Goal: Feedback & Contribution: Leave review/rating

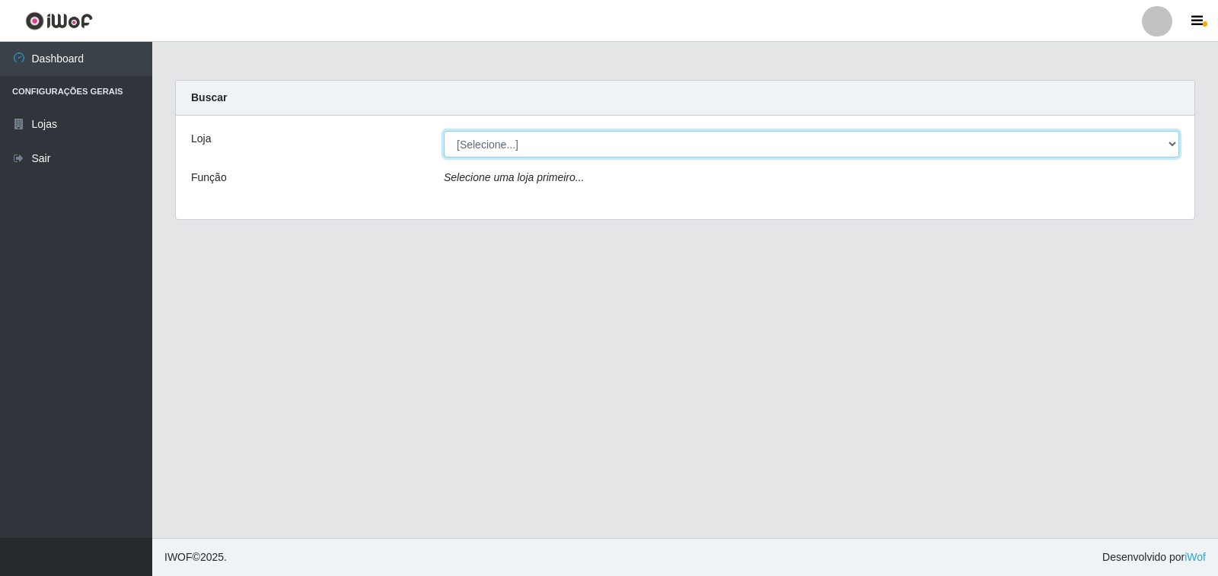
click at [997, 144] on select "[Selecione...] Atacado Vem - [STREET_ADDRESS]" at bounding box center [811, 144] width 735 height 27
select select "455"
click at [444, 131] on select "[Selecione...] Atacado Vem - [STREET_ADDRESS]" at bounding box center [811, 144] width 735 height 27
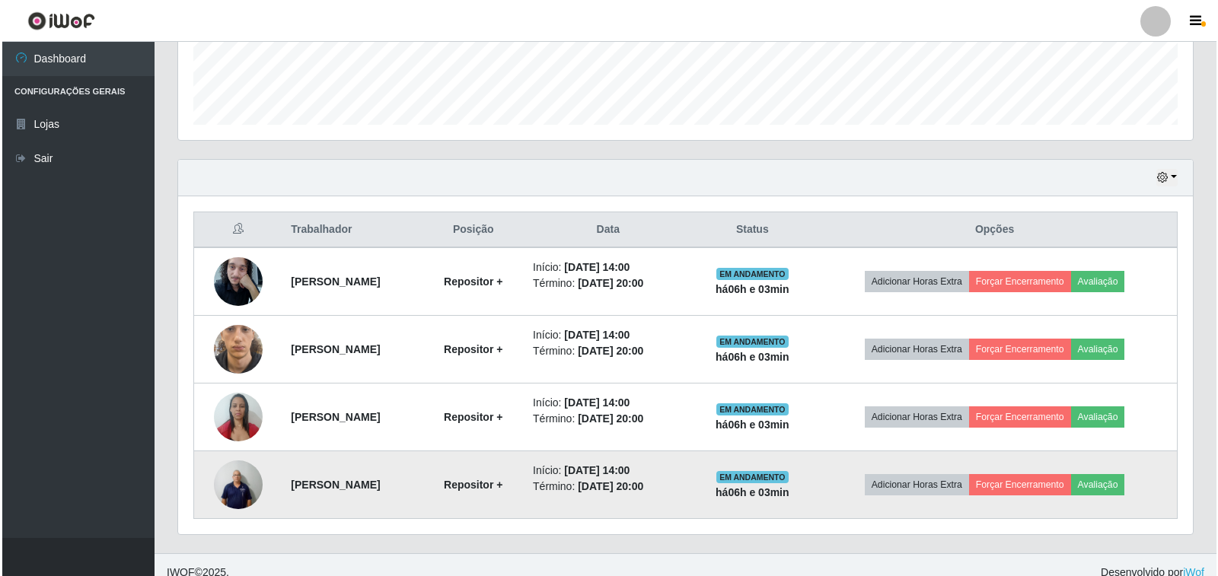
scroll to position [435, 0]
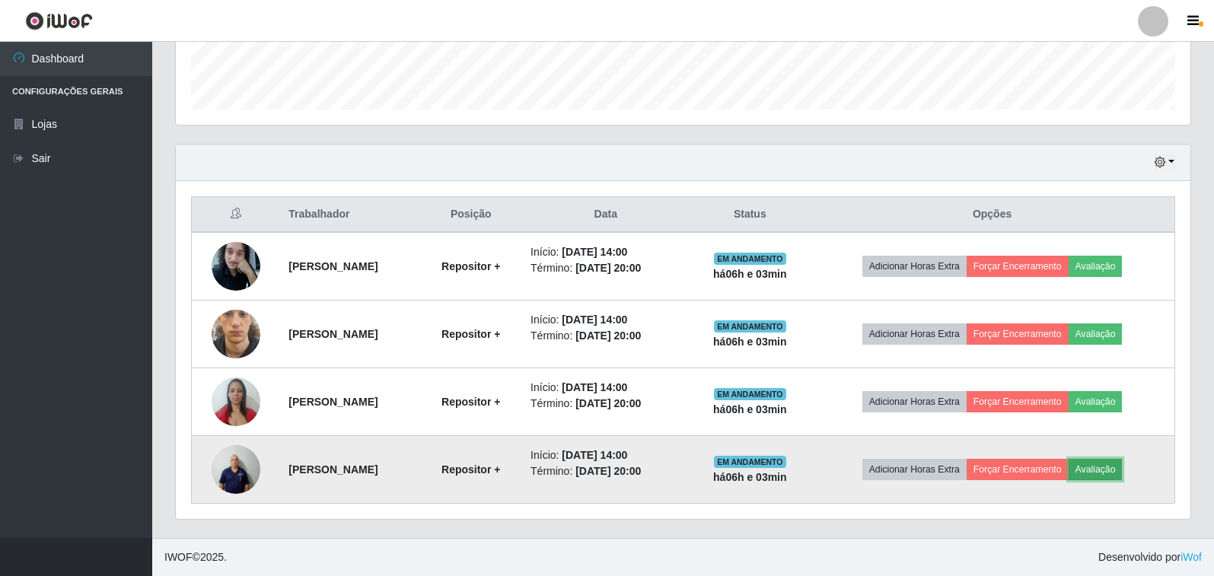
click at [1107, 473] on button "Avaliação" at bounding box center [1096, 469] width 54 height 21
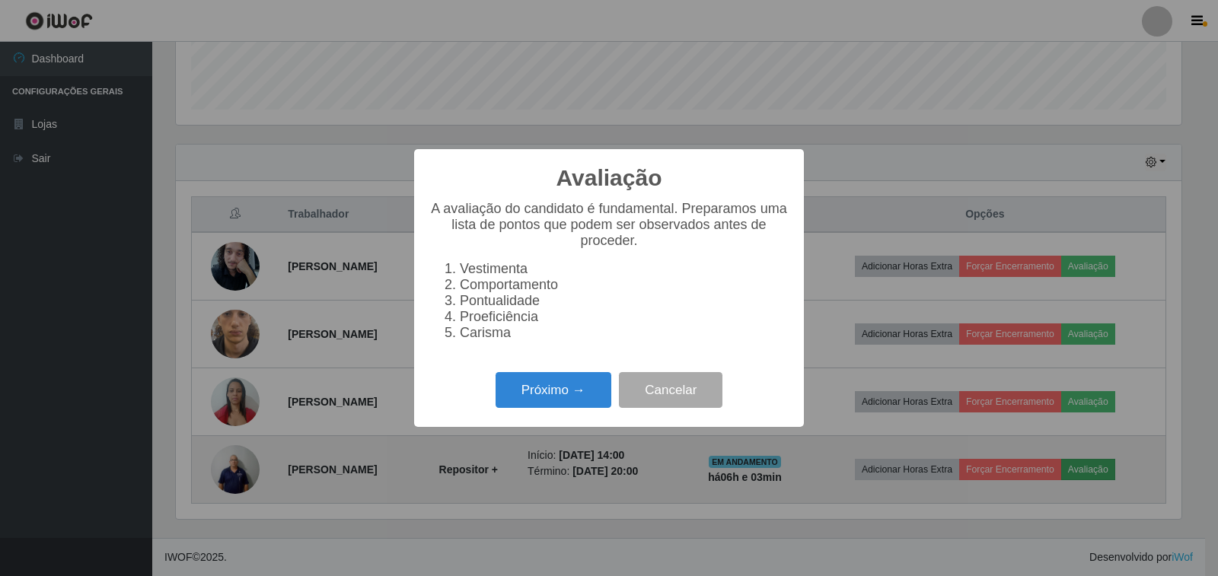
scroll to position [316, 1006]
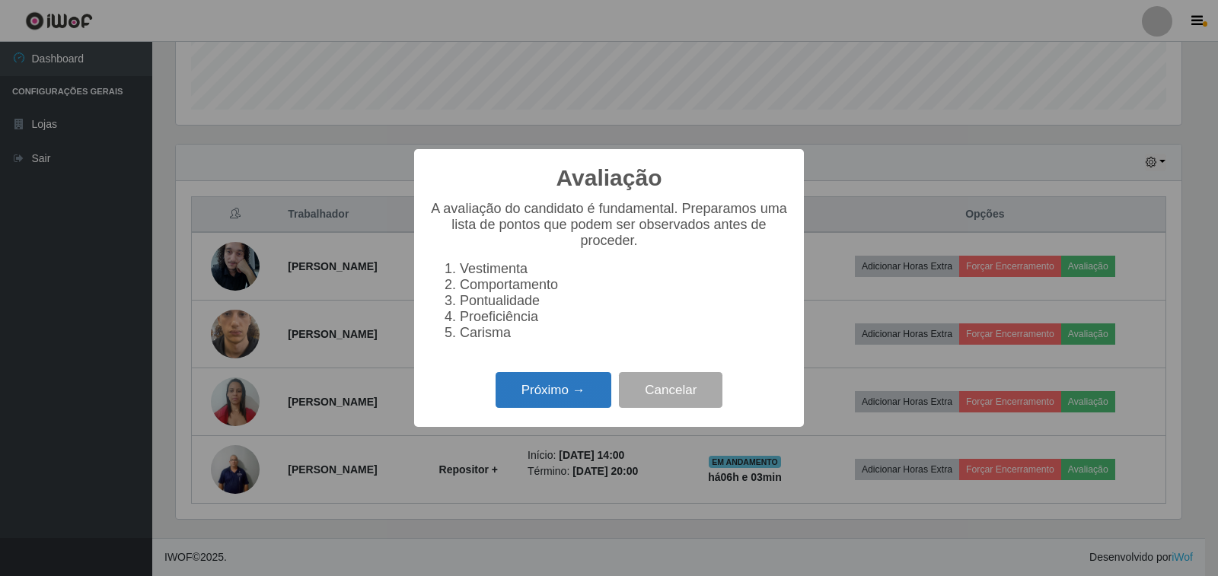
click at [596, 390] on button "Próximo →" at bounding box center [554, 390] width 116 height 36
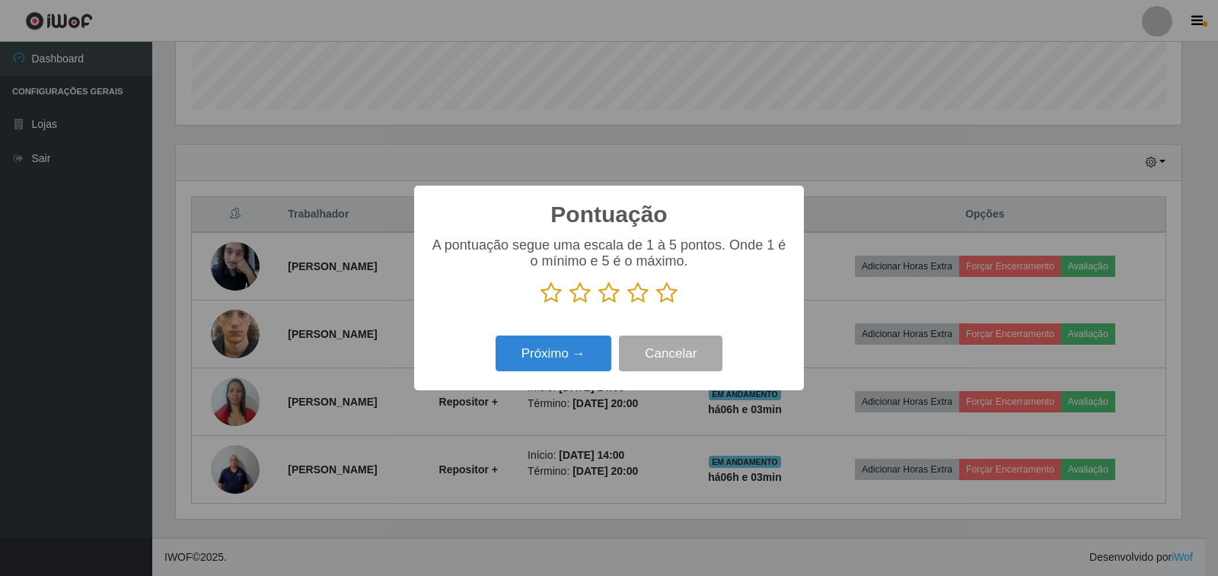
click at [666, 301] on icon at bounding box center [666, 293] width 21 height 23
click at [656, 304] on input "radio" at bounding box center [656, 304] width 0 height 0
click at [553, 362] on button "Próximo →" at bounding box center [554, 354] width 116 height 36
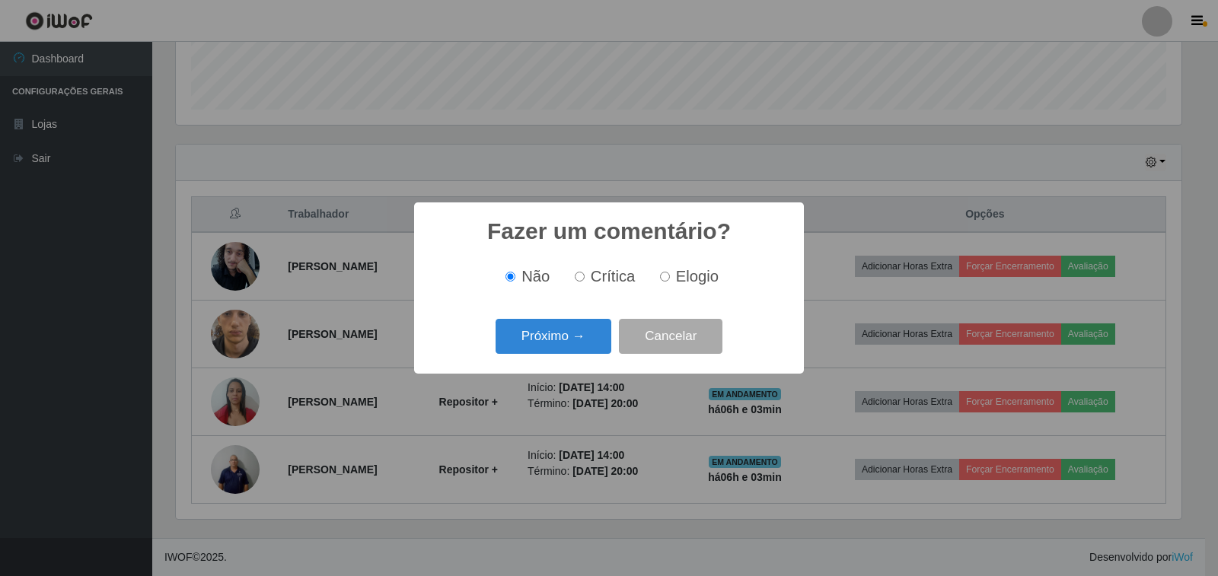
click at [669, 279] on label "Elogio" at bounding box center [686, 277] width 65 height 18
click at [669, 279] on input "Elogio" at bounding box center [665, 277] width 10 height 10
radio input "true"
click at [571, 345] on button "Próximo →" at bounding box center [554, 337] width 116 height 36
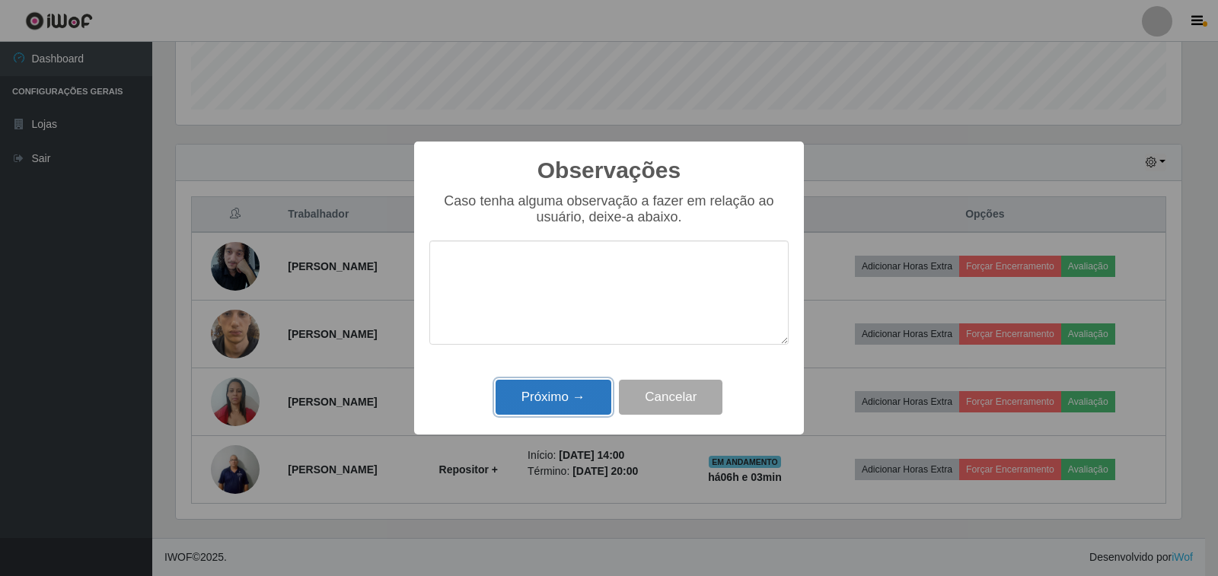
click at [539, 400] on button "Próximo →" at bounding box center [554, 398] width 116 height 36
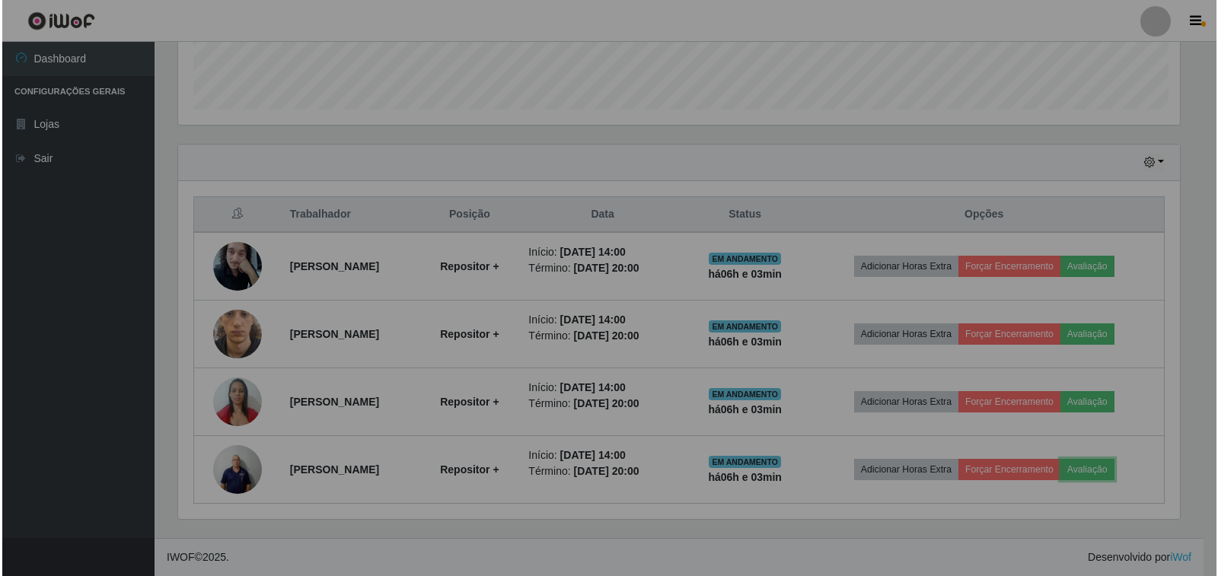
scroll to position [316, 1015]
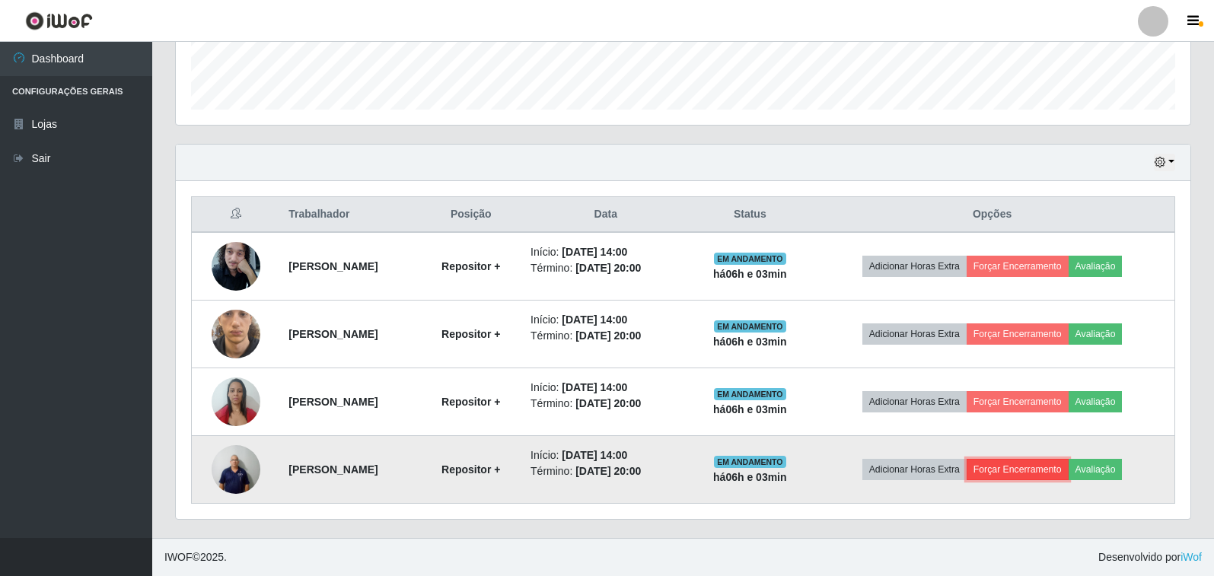
click at [1051, 459] on button "Forçar Encerramento" at bounding box center [1018, 469] width 102 height 21
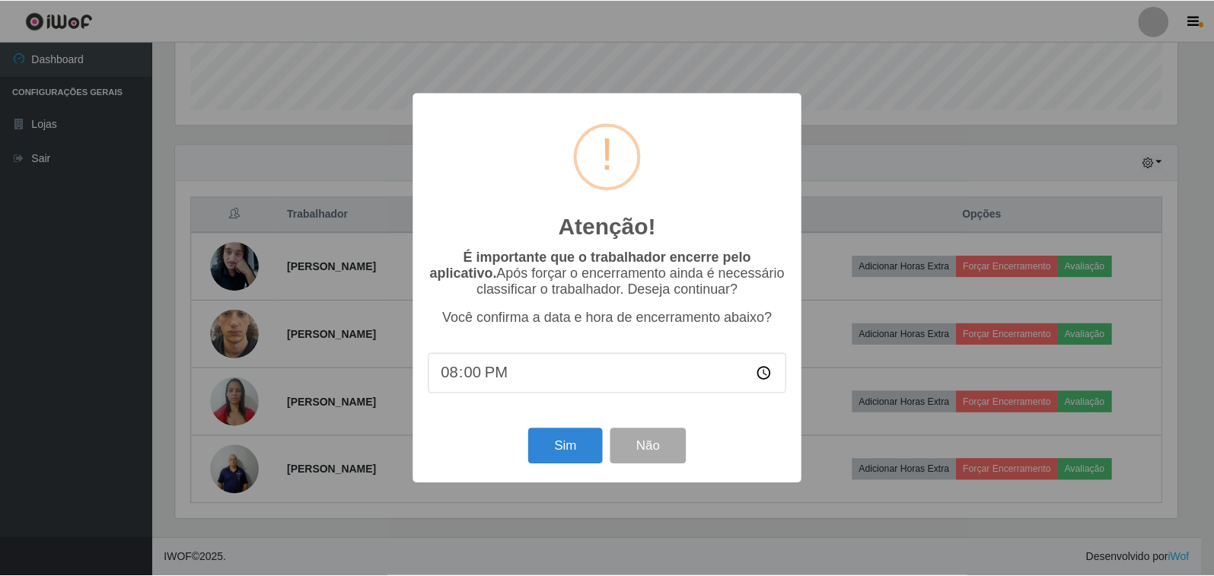
scroll to position [316, 1006]
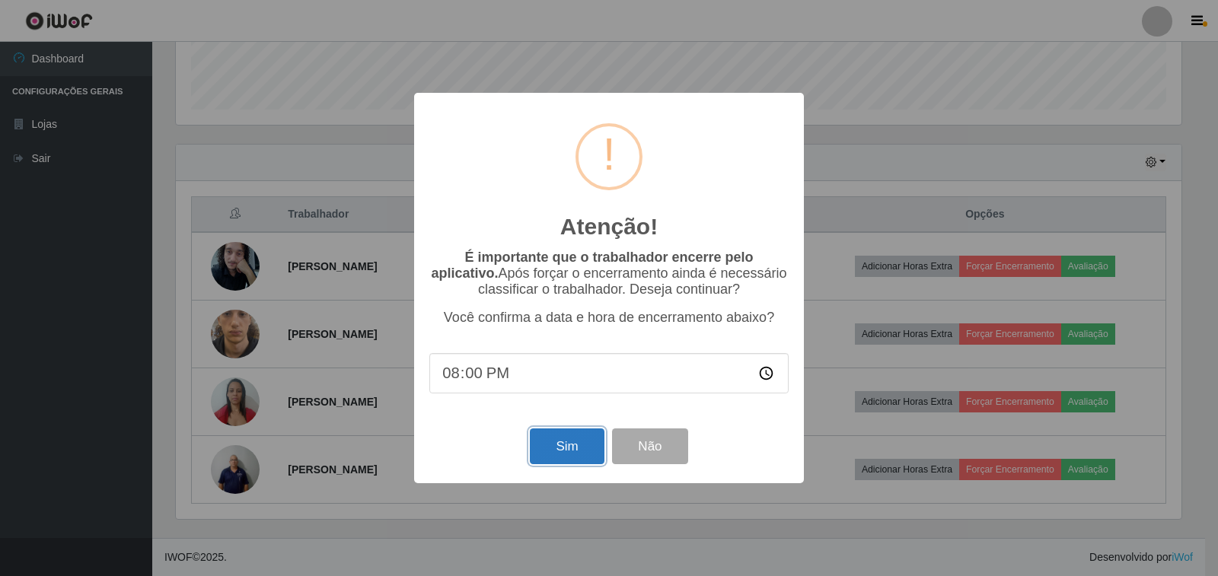
click at [574, 454] on button "Sim" at bounding box center [567, 447] width 74 height 36
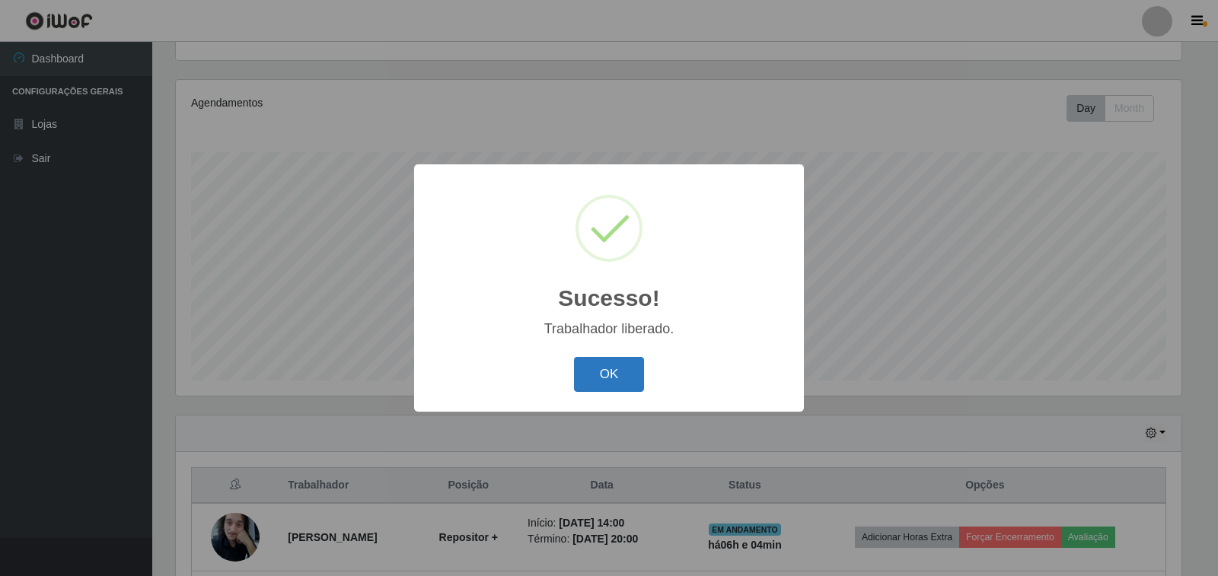
click at [594, 379] on button "OK" at bounding box center [609, 375] width 71 height 36
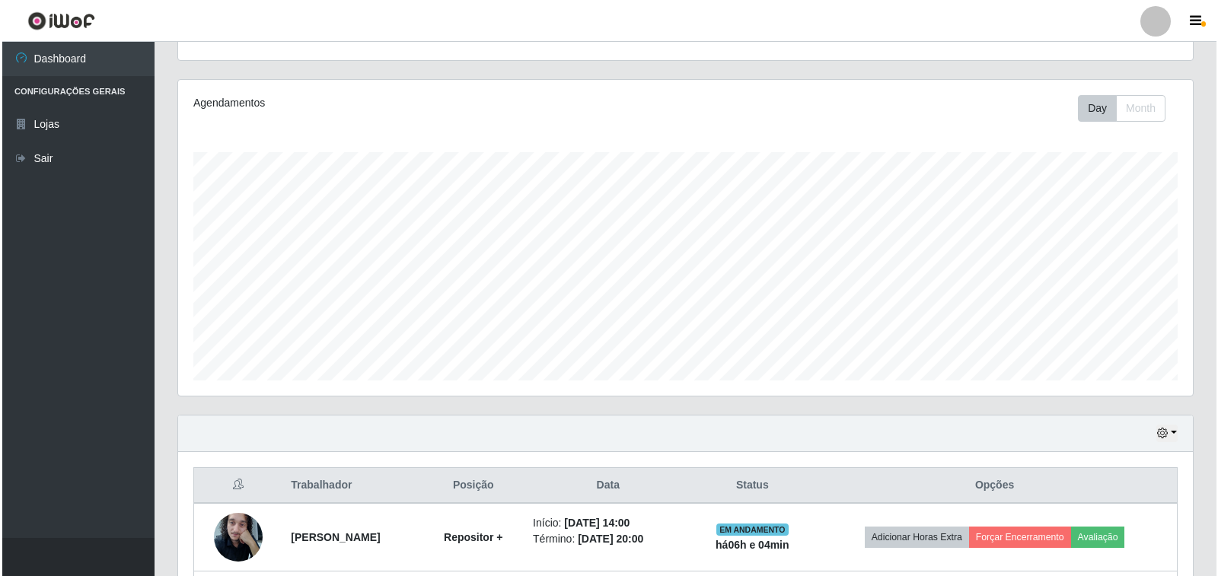
scroll to position [367, 0]
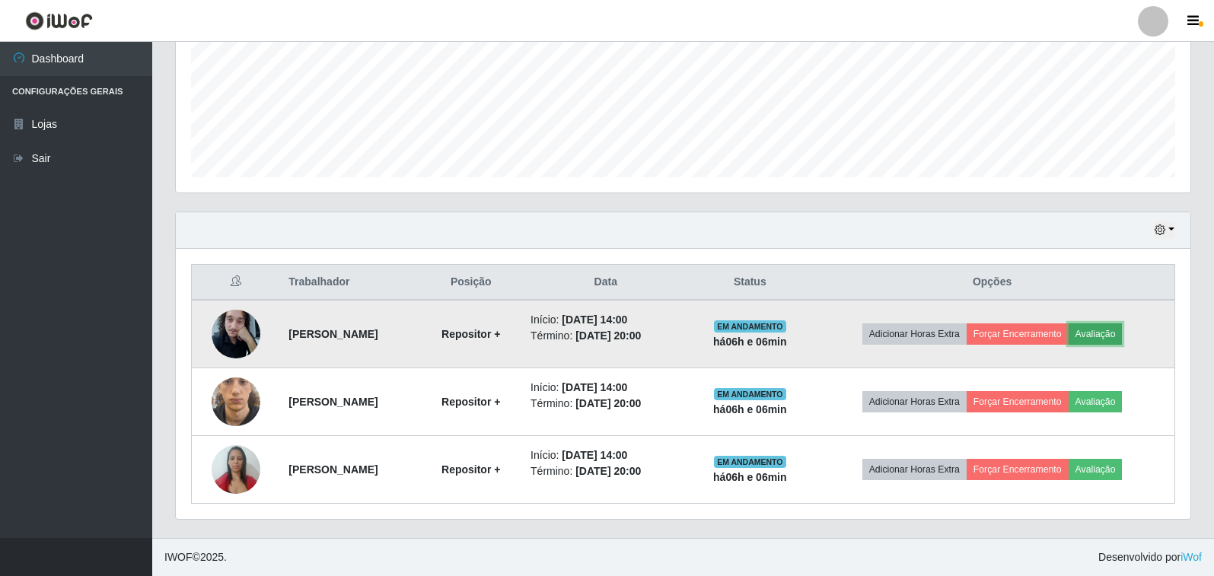
click at [1119, 342] on button "Avaliação" at bounding box center [1096, 333] width 54 height 21
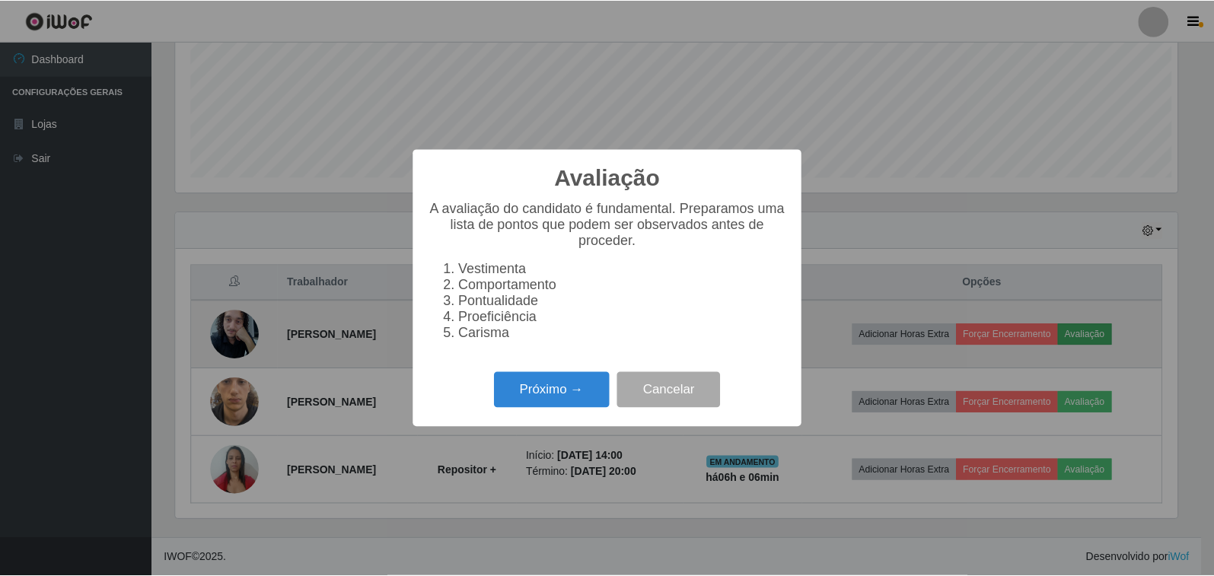
scroll to position [316, 1006]
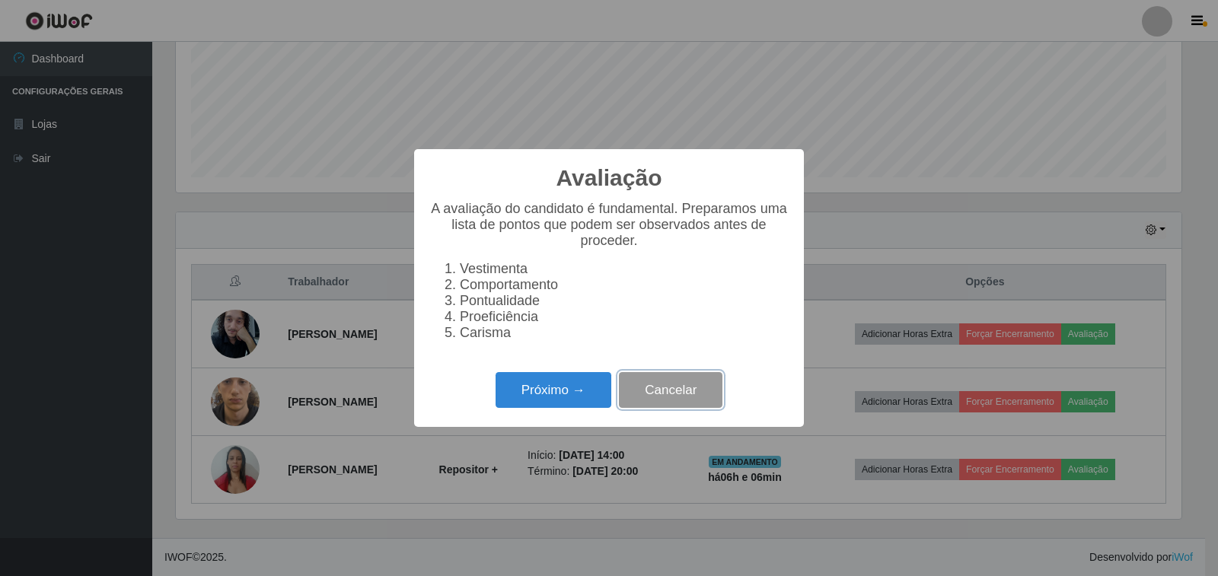
click at [684, 391] on button "Cancelar" at bounding box center [671, 390] width 104 height 36
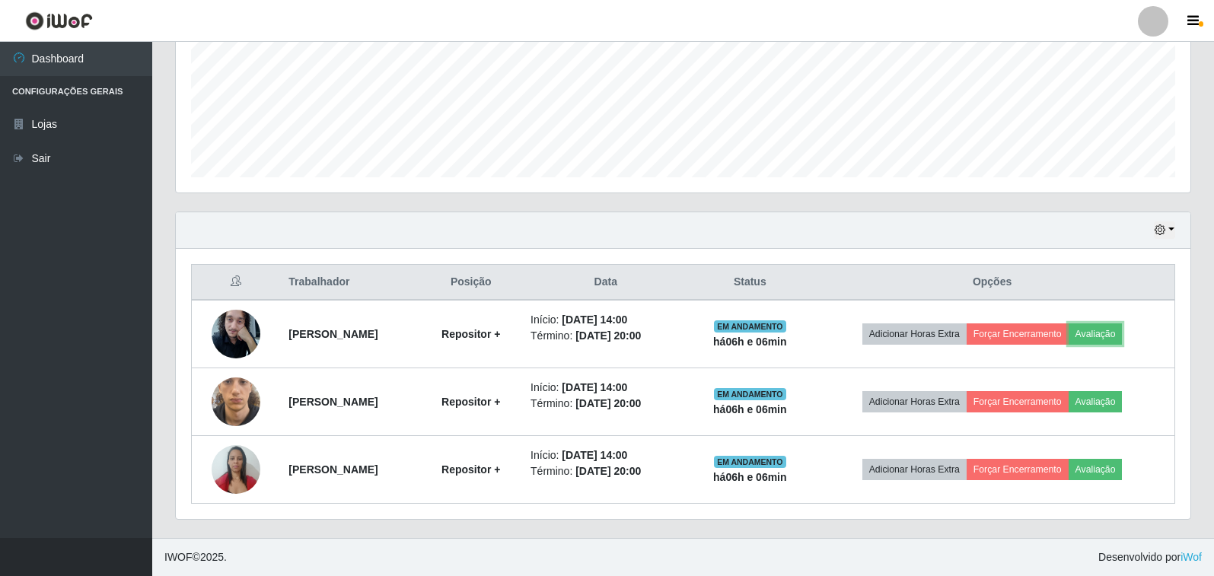
scroll to position [316, 1015]
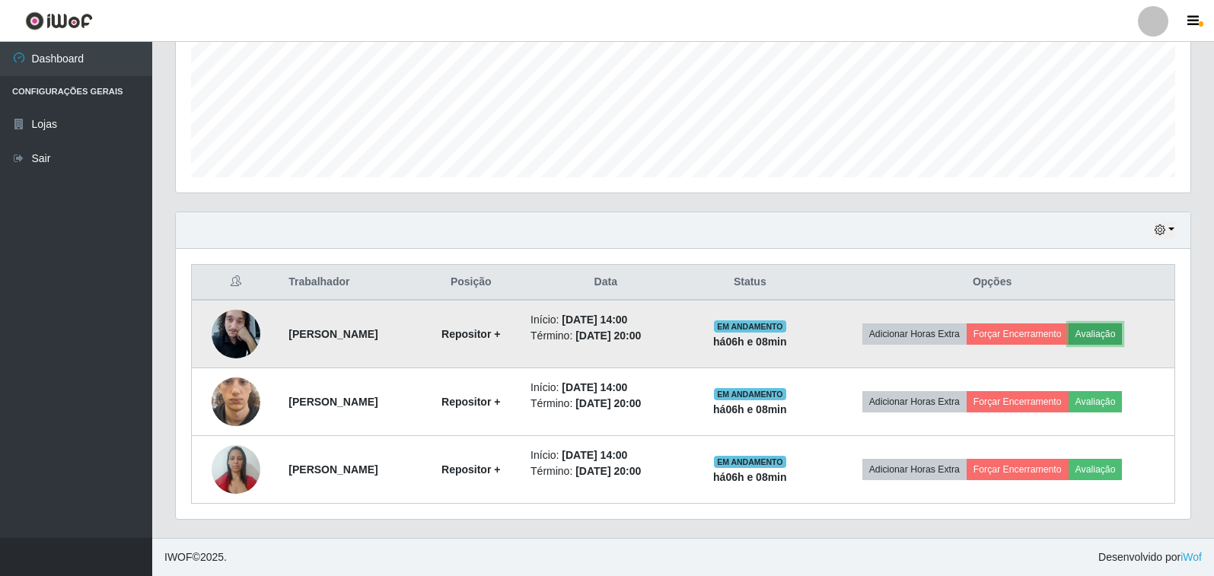
click at [1108, 330] on button "Avaliação" at bounding box center [1096, 333] width 54 height 21
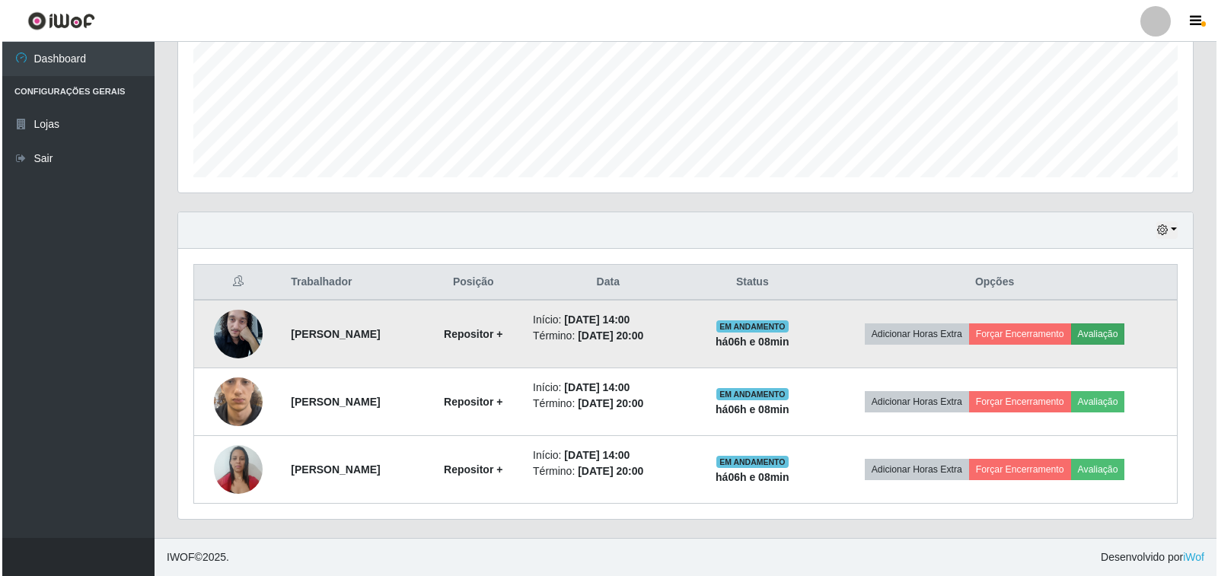
scroll to position [316, 1006]
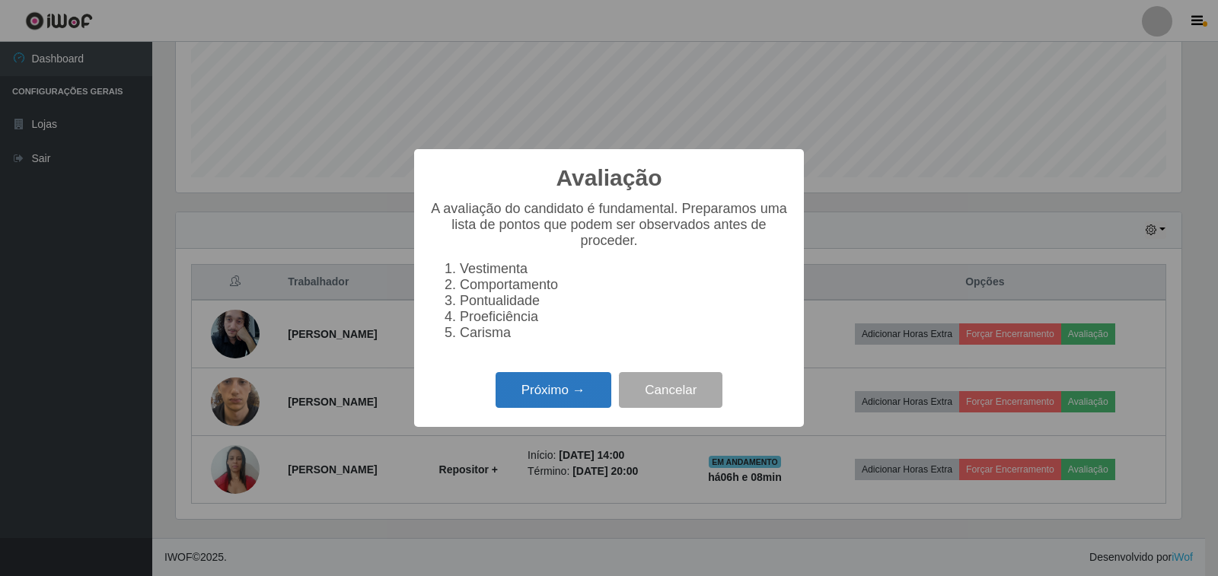
click at [537, 397] on button "Próximo →" at bounding box center [554, 390] width 116 height 36
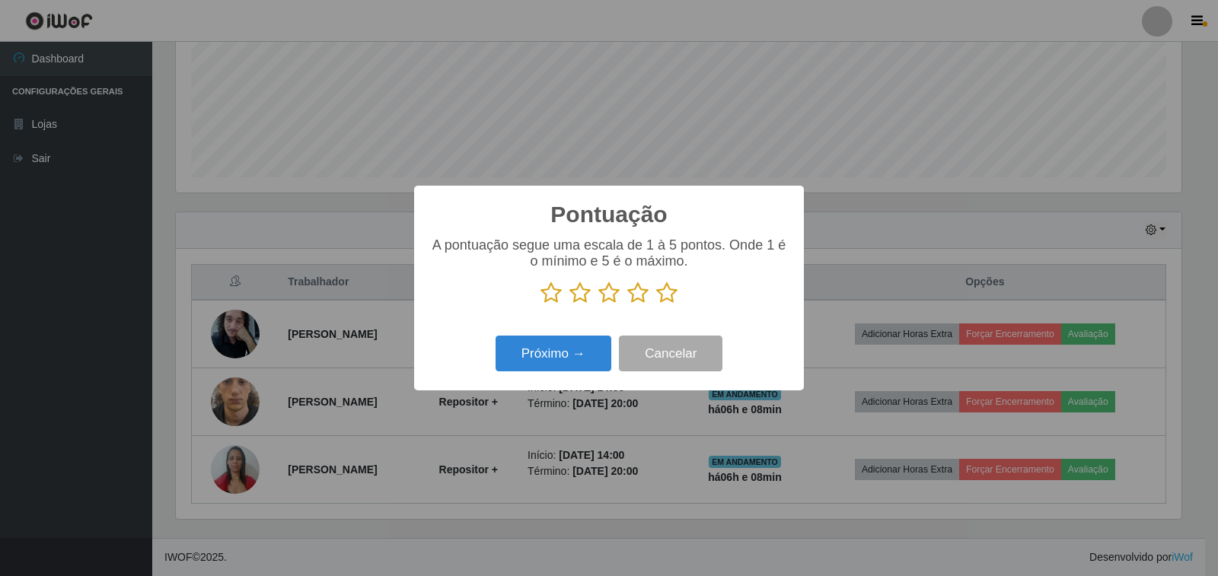
scroll to position [760853, 760164]
click at [666, 302] on icon at bounding box center [666, 293] width 21 height 23
click at [656, 304] on input "radio" at bounding box center [656, 304] width 0 height 0
click at [591, 349] on button "Próximo →" at bounding box center [554, 354] width 116 height 36
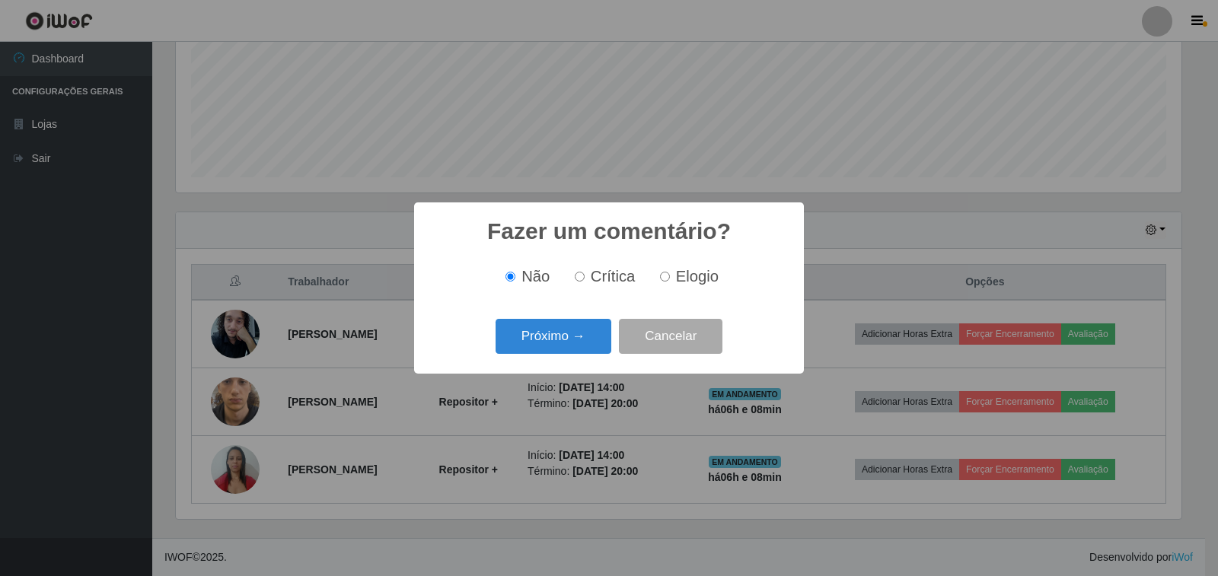
click at [662, 280] on input "Elogio" at bounding box center [665, 277] width 10 height 10
radio input "true"
click at [532, 344] on button "Próximo →" at bounding box center [554, 337] width 116 height 36
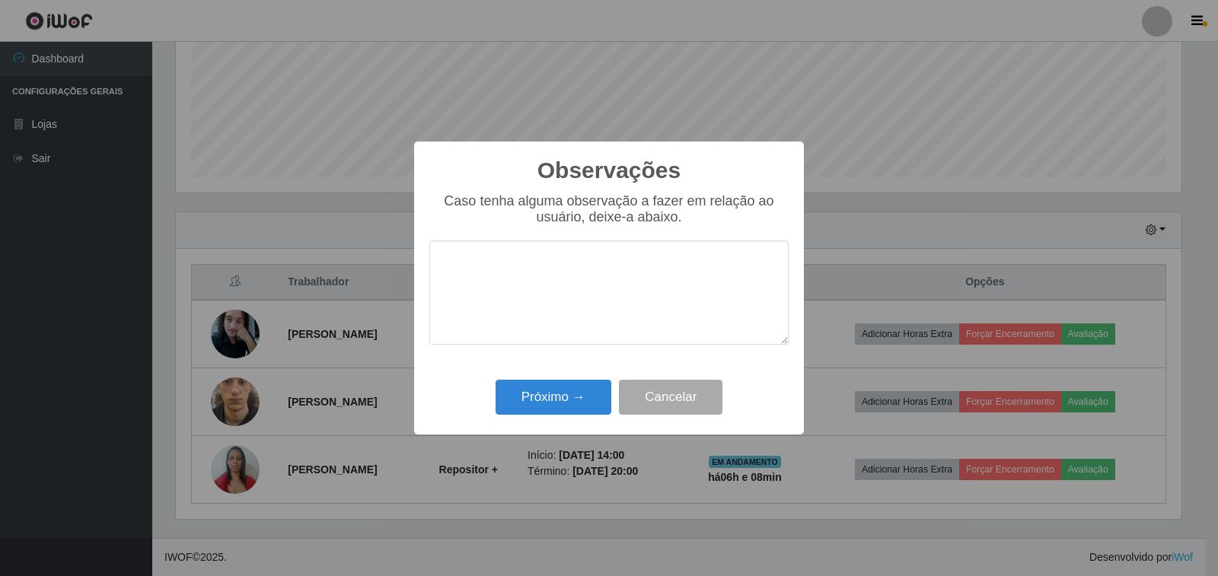
click at [603, 306] on textarea at bounding box center [608, 293] width 359 height 104
type textarea "BOM TRABALHO"
click at [543, 413] on button "Próximo →" at bounding box center [554, 398] width 116 height 36
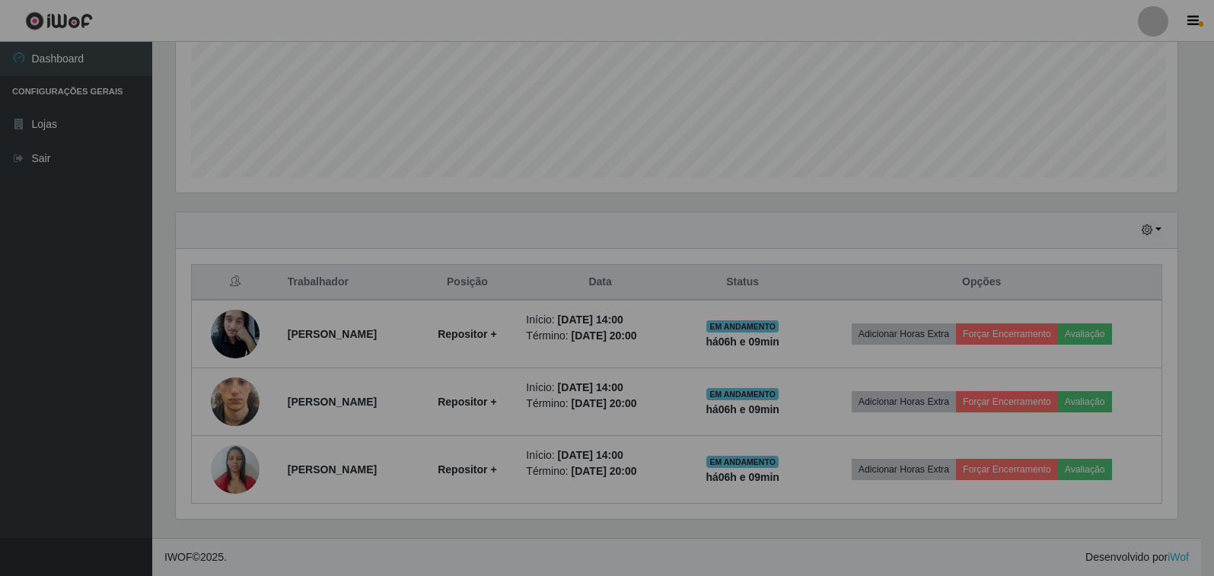
scroll to position [316, 1015]
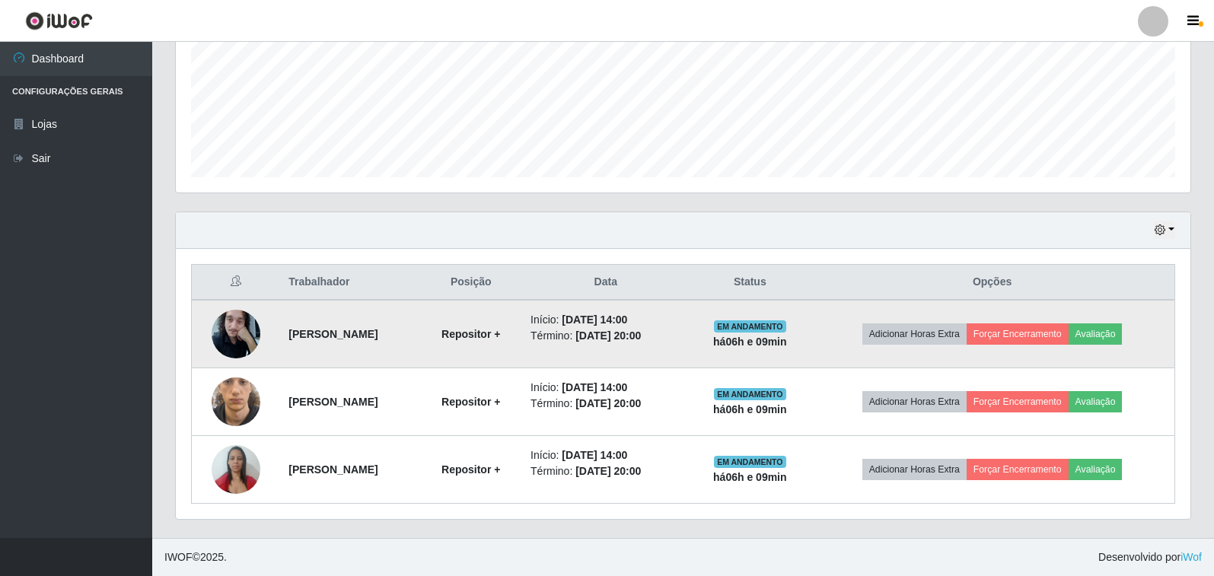
click at [1053, 346] on td "Adicionar Horas Extra Forçar Encerramento Avaliação" at bounding box center [992, 334] width 365 height 69
click at [1020, 335] on button "Forçar Encerramento" at bounding box center [1018, 333] width 102 height 21
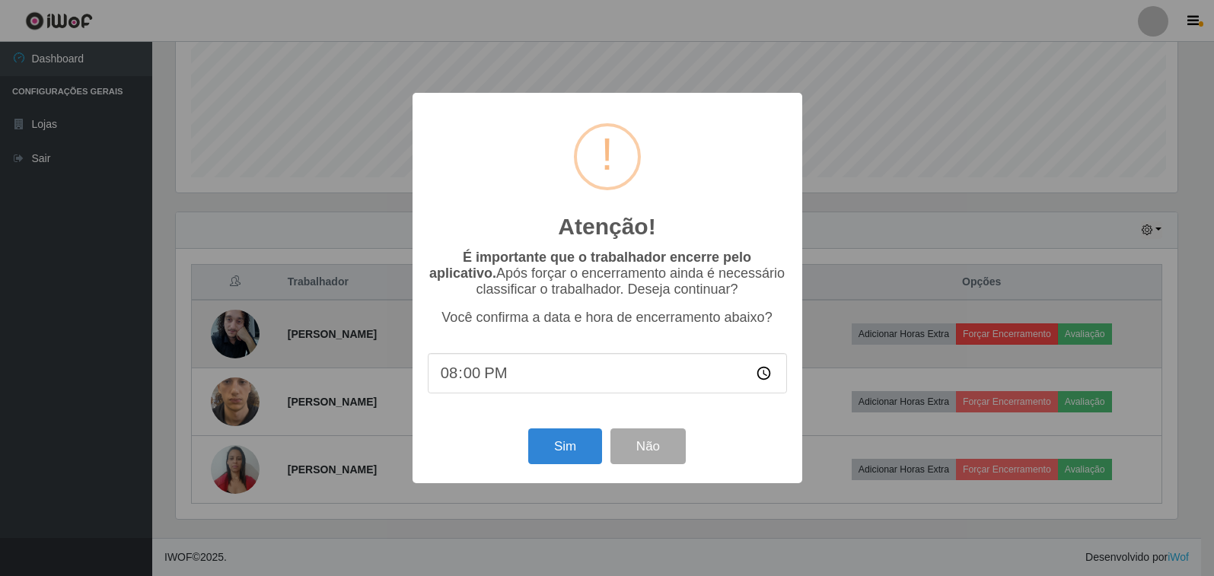
scroll to position [316, 1006]
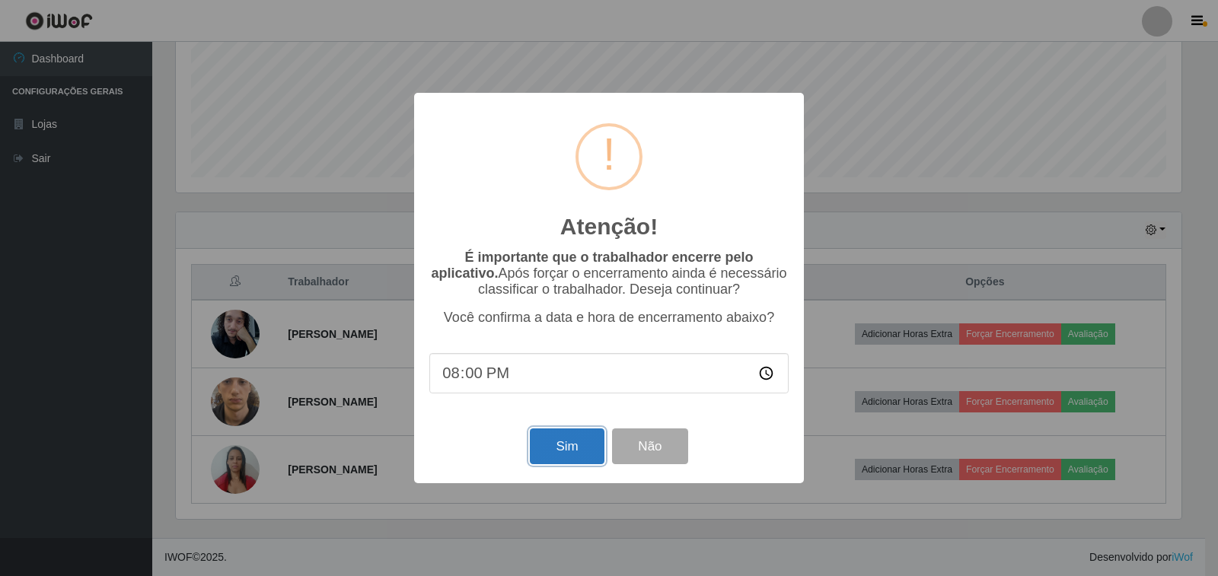
click at [573, 464] on button "Sim" at bounding box center [567, 447] width 74 height 36
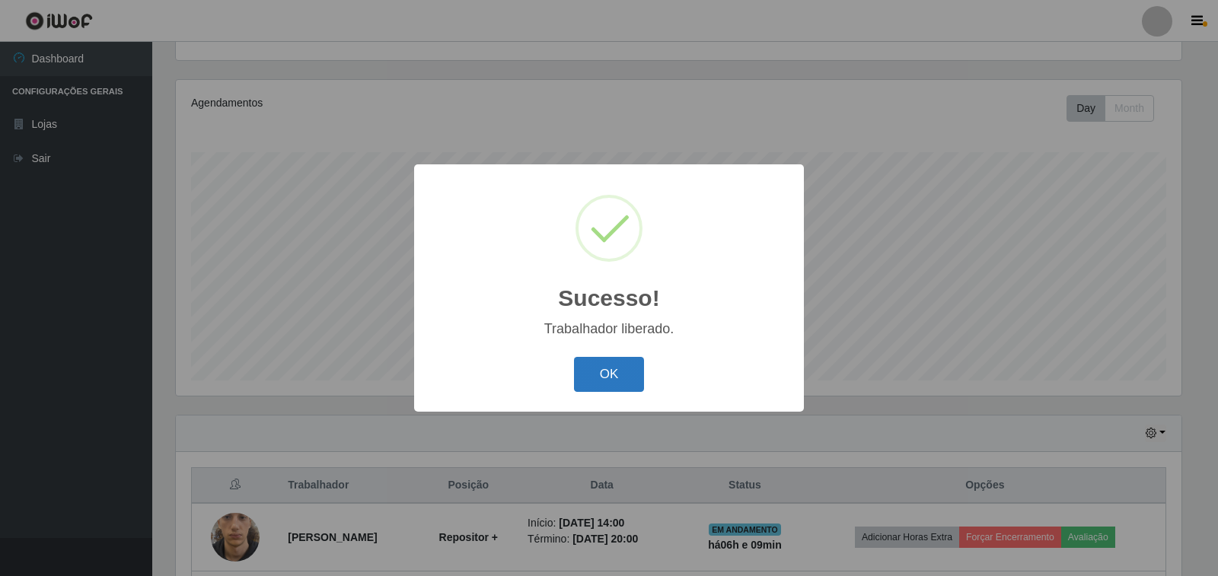
click at [576, 374] on button "OK" at bounding box center [609, 375] width 71 height 36
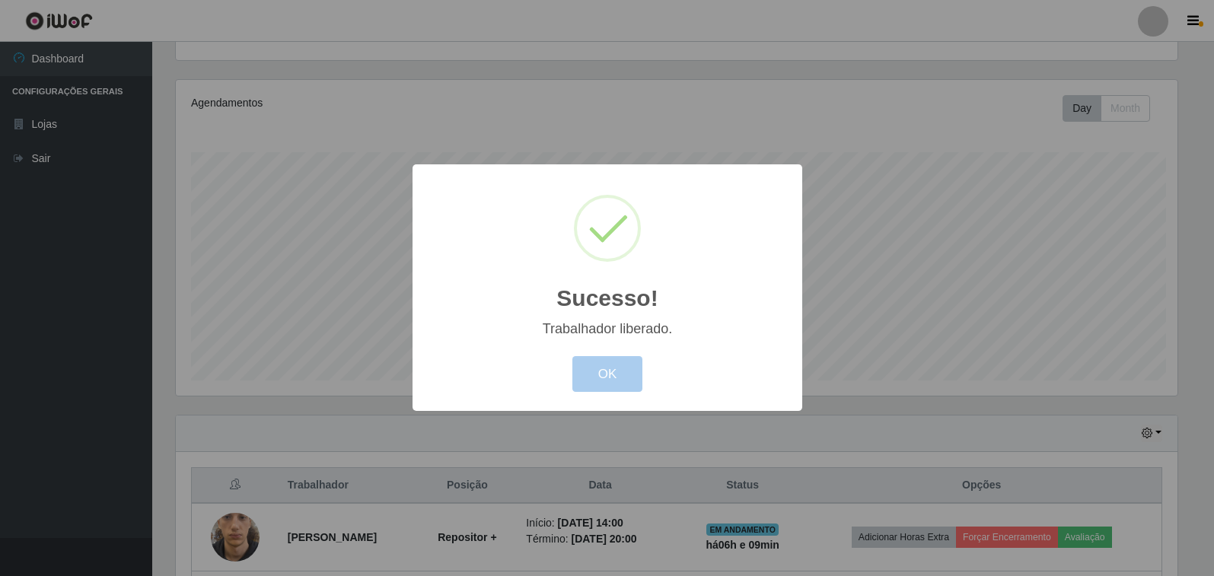
scroll to position [316, 1015]
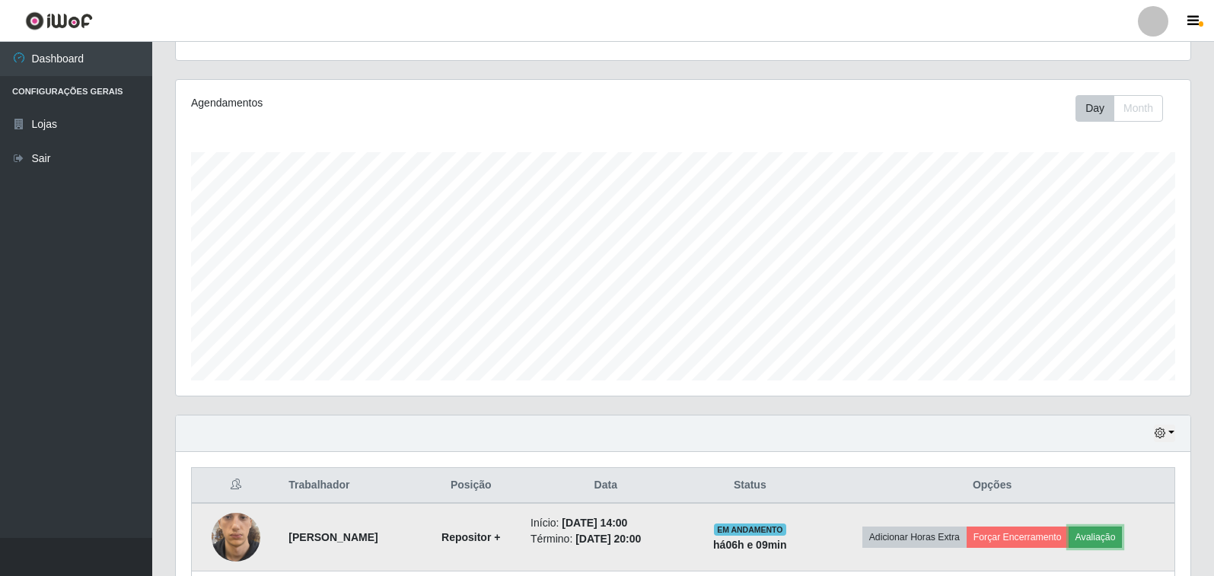
click at [1113, 541] on button "Avaliação" at bounding box center [1096, 537] width 54 height 21
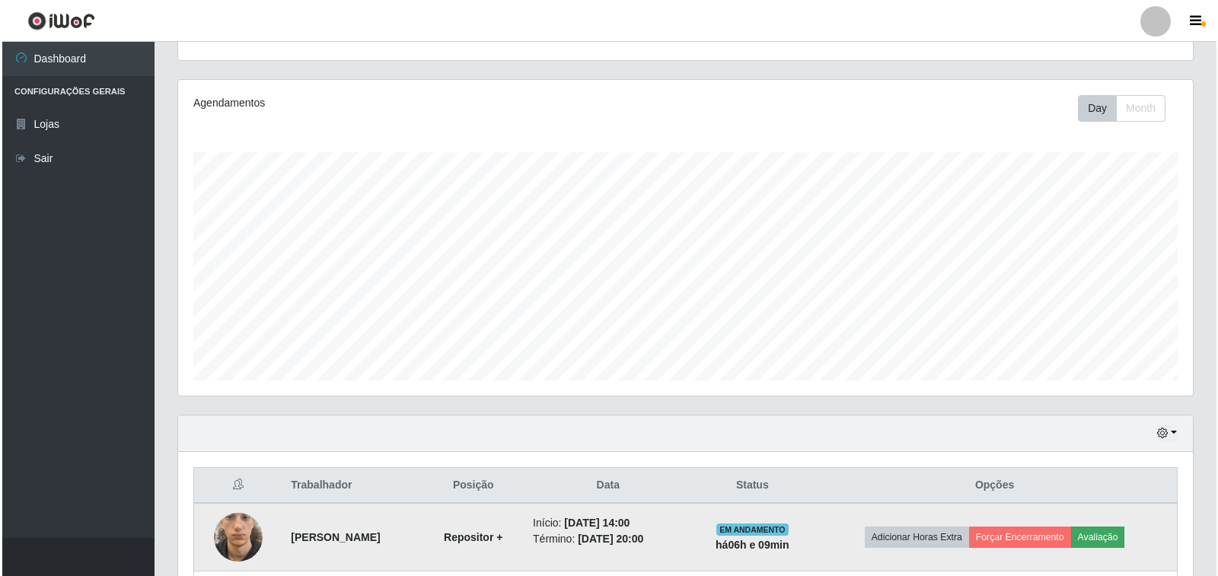
scroll to position [316, 1006]
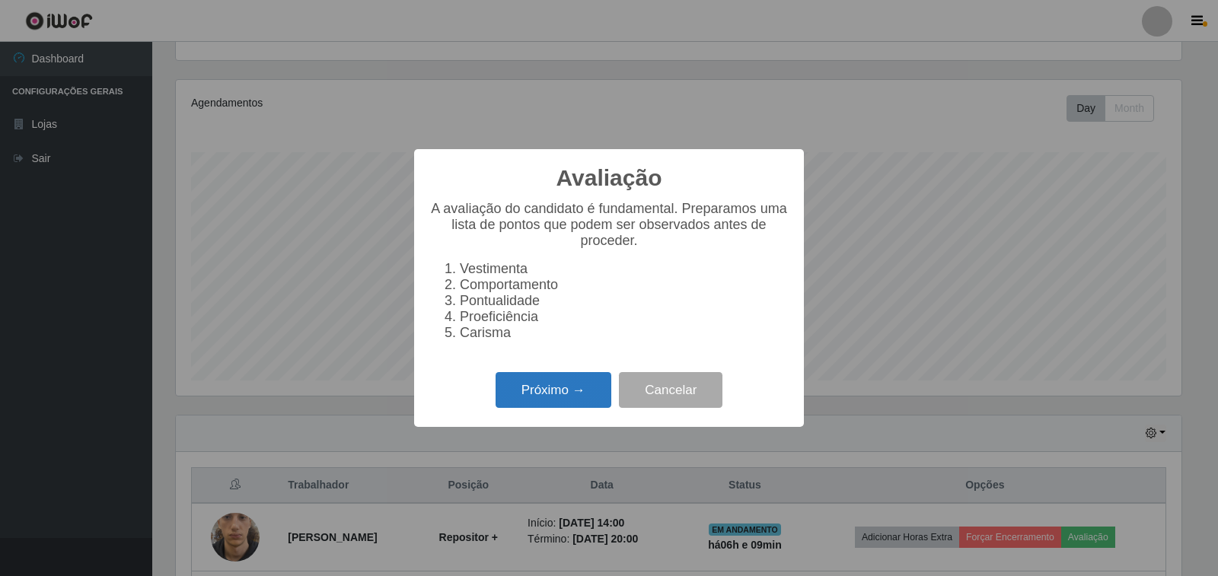
click at [547, 394] on button "Próximo →" at bounding box center [554, 390] width 116 height 36
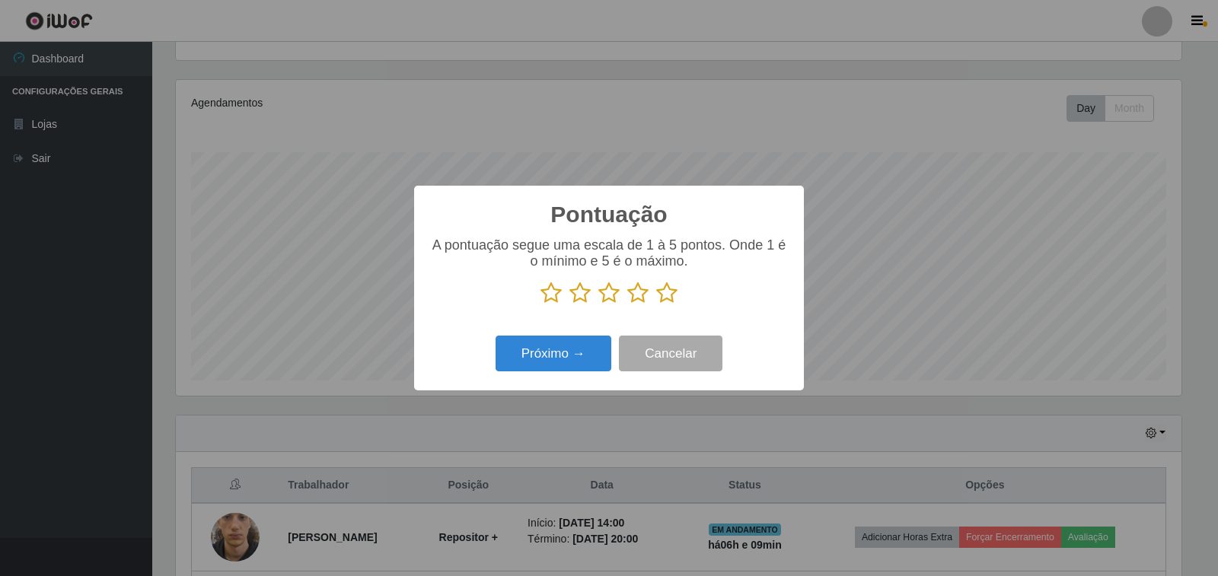
scroll to position [760853, 760164]
click at [671, 298] on icon at bounding box center [666, 293] width 21 height 23
click at [656, 304] on input "radio" at bounding box center [656, 304] width 0 height 0
click at [540, 355] on button "Próximo →" at bounding box center [554, 354] width 116 height 36
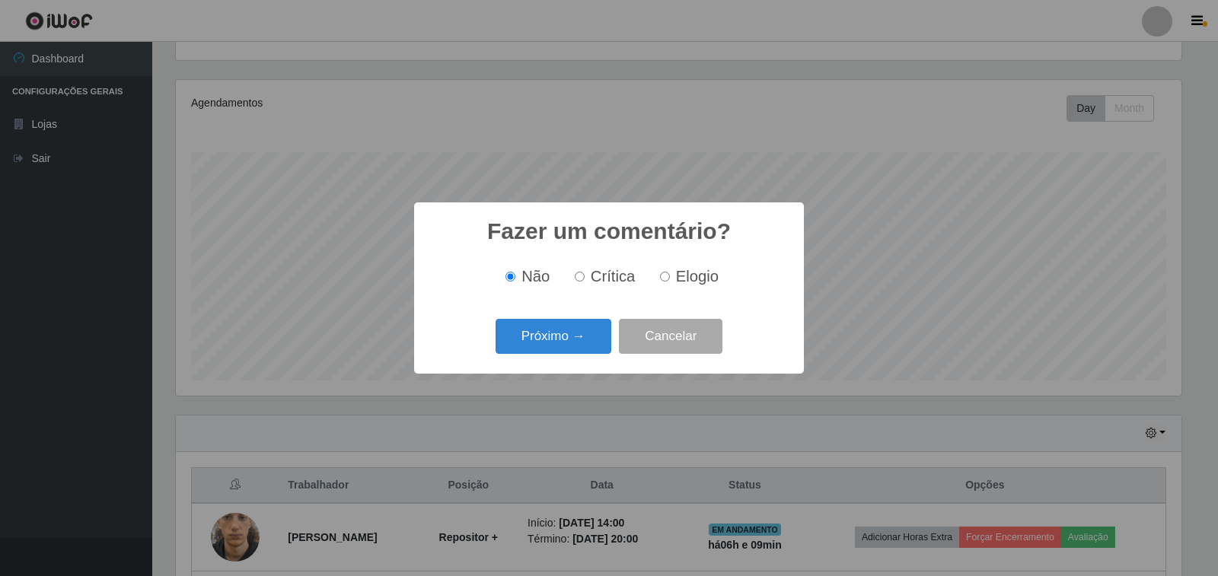
click at [660, 285] on label "Elogio" at bounding box center [686, 277] width 65 height 18
click at [660, 282] on input "Elogio" at bounding box center [665, 277] width 10 height 10
radio input "true"
click at [578, 339] on button "Próximo →" at bounding box center [554, 337] width 116 height 36
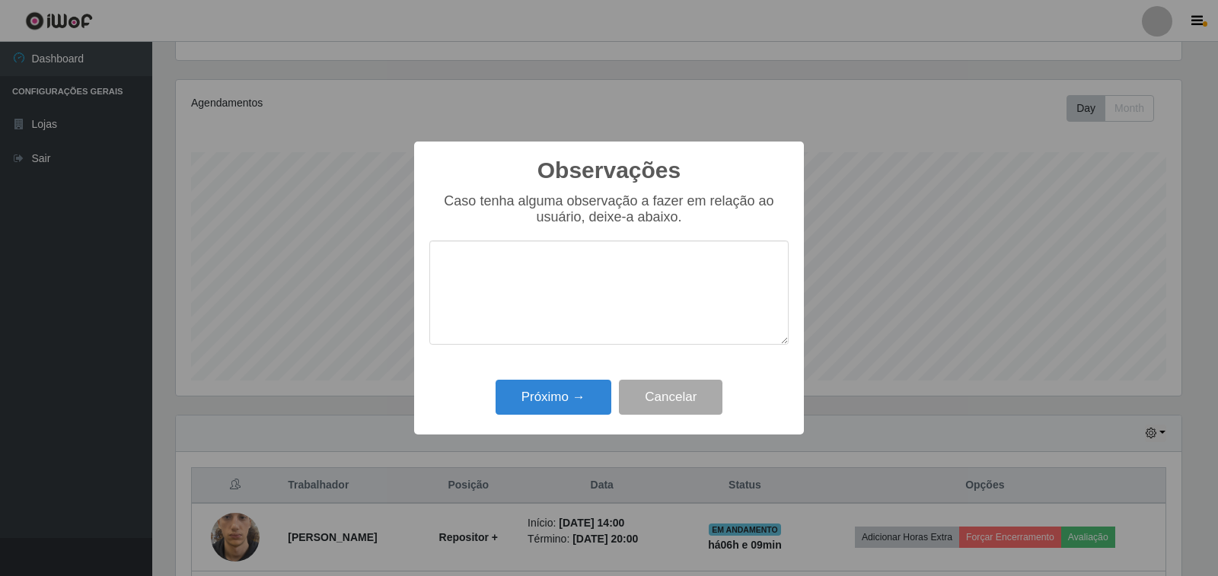
click at [573, 323] on textarea at bounding box center [608, 293] width 359 height 104
type textarea "BOM TRABALHO"
click at [558, 395] on button "Próximo →" at bounding box center [554, 398] width 116 height 36
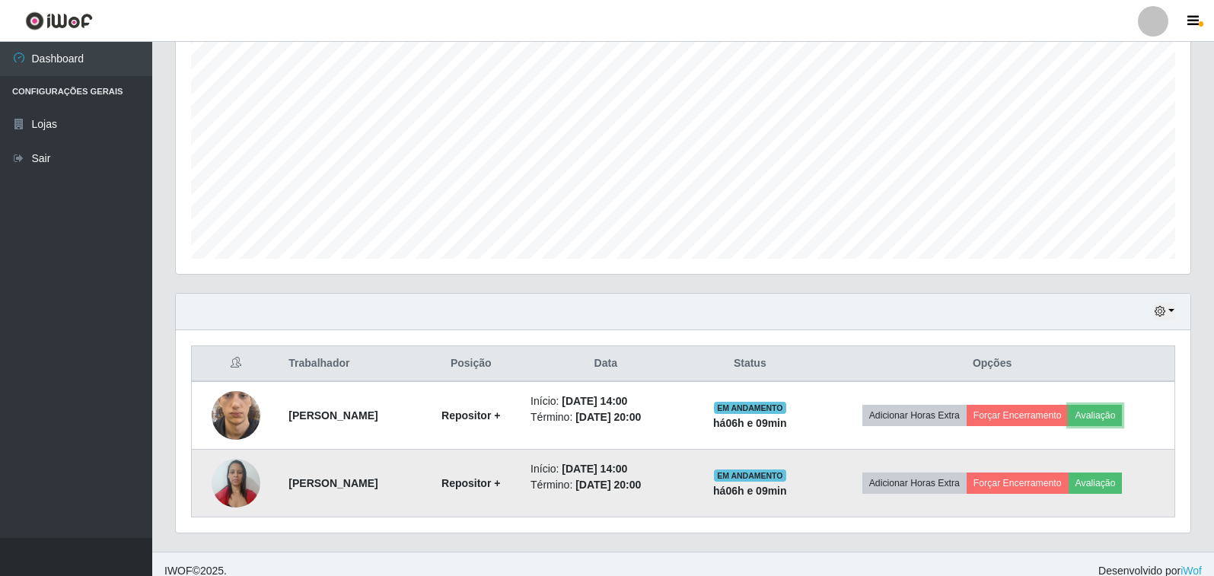
scroll to position [299, 0]
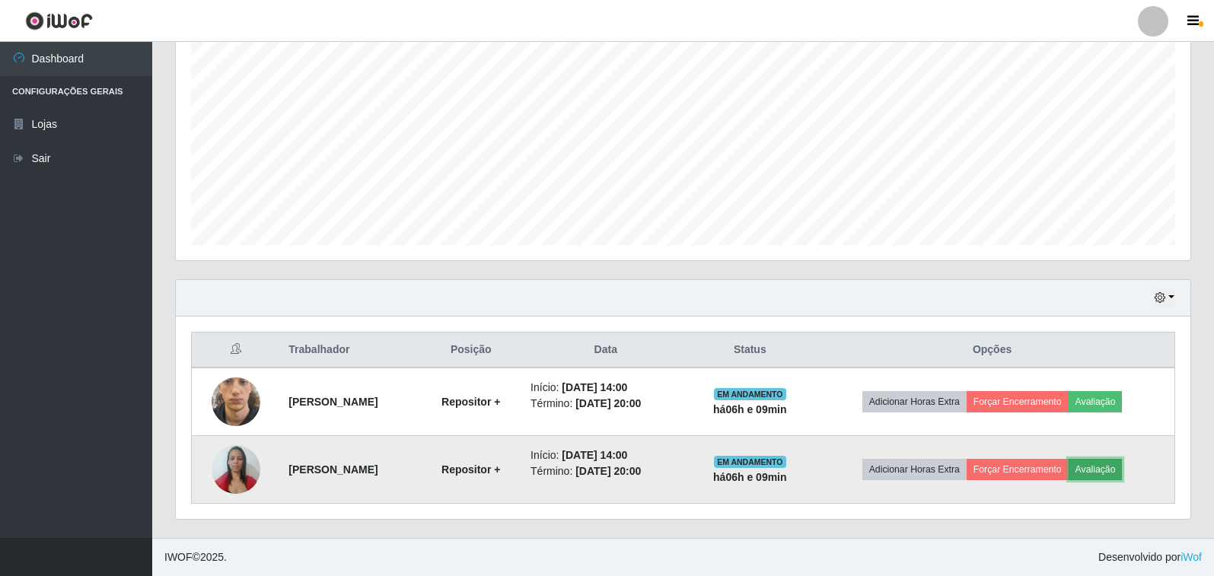
click at [1087, 469] on button "Avaliação" at bounding box center [1096, 469] width 54 height 21
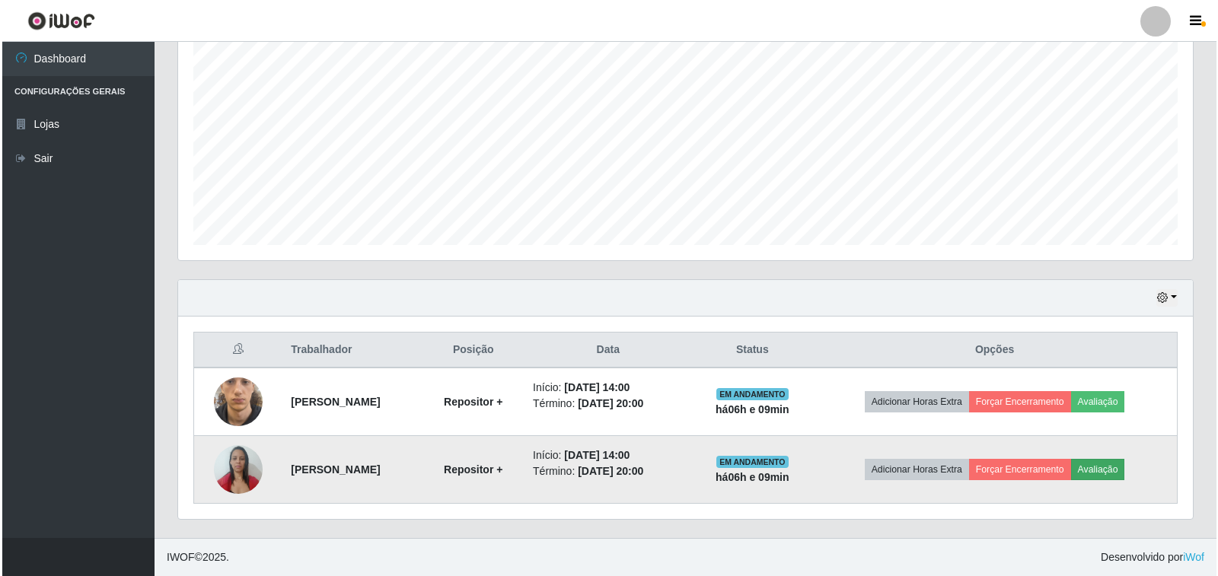
scroll to position [316, 1006]
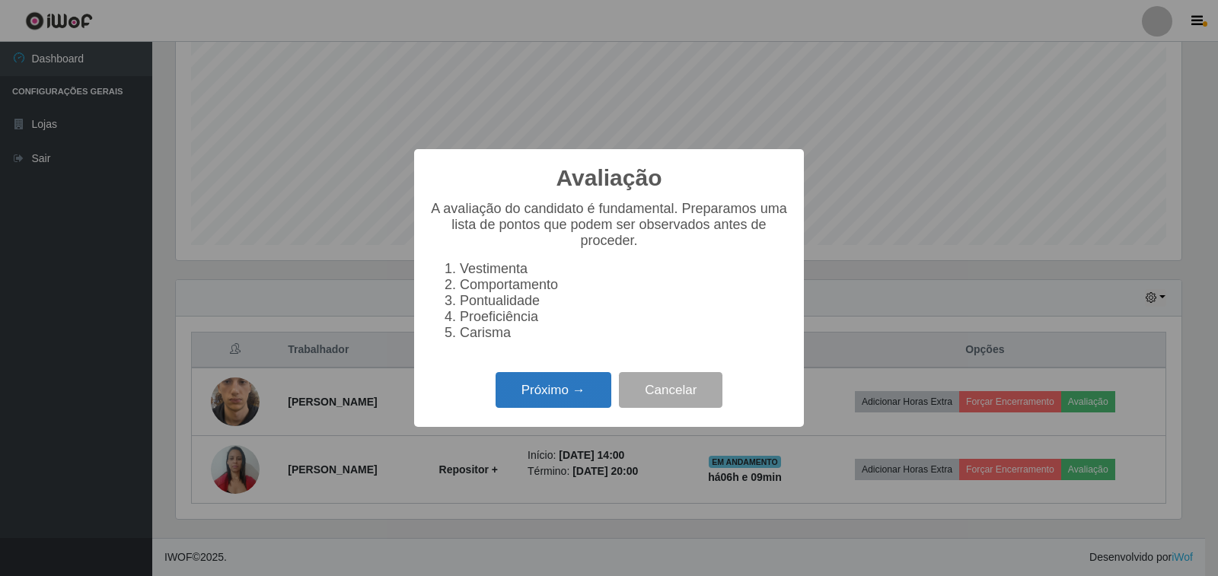
click at [576, 408] on button "Próximo →" at bounding box center [554, 390] width 116 height 36
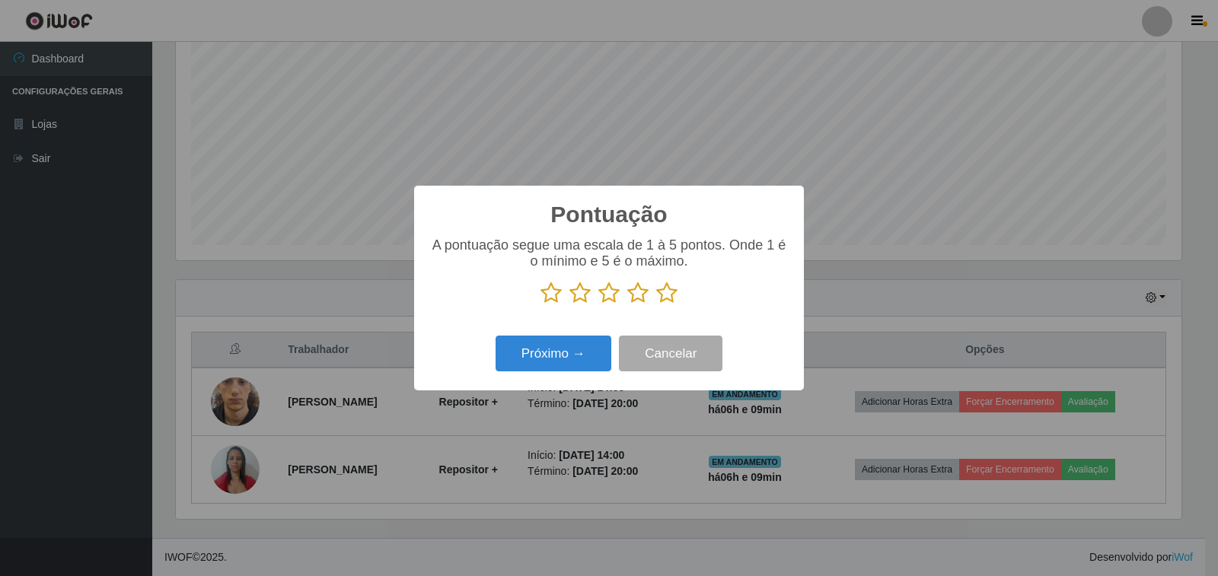
scroll to position [760853, 760164]
click at [667, 299] on icon at bounding box center [666, 293] width 21 height 23
click at [656, 304] on input "radio" at bounding box center [656, 304] width 0 height 0
click at [546, 368] on button "Próximo →" at bounding box center [554, 354] width 116 height 36
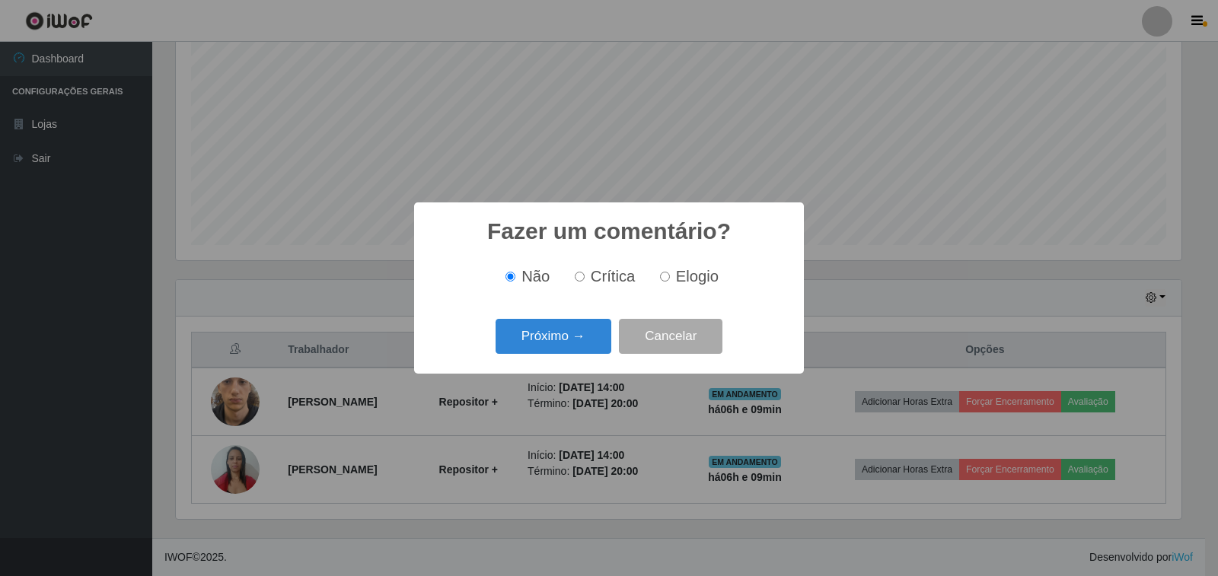
click at [661, 274] on input "Elogio" at bounding box center [665, 277] width 10 height 10
radio input "true"
click at [569, 344] on button "Próximo →" at bounding box center [554, 337] width 116 height 36
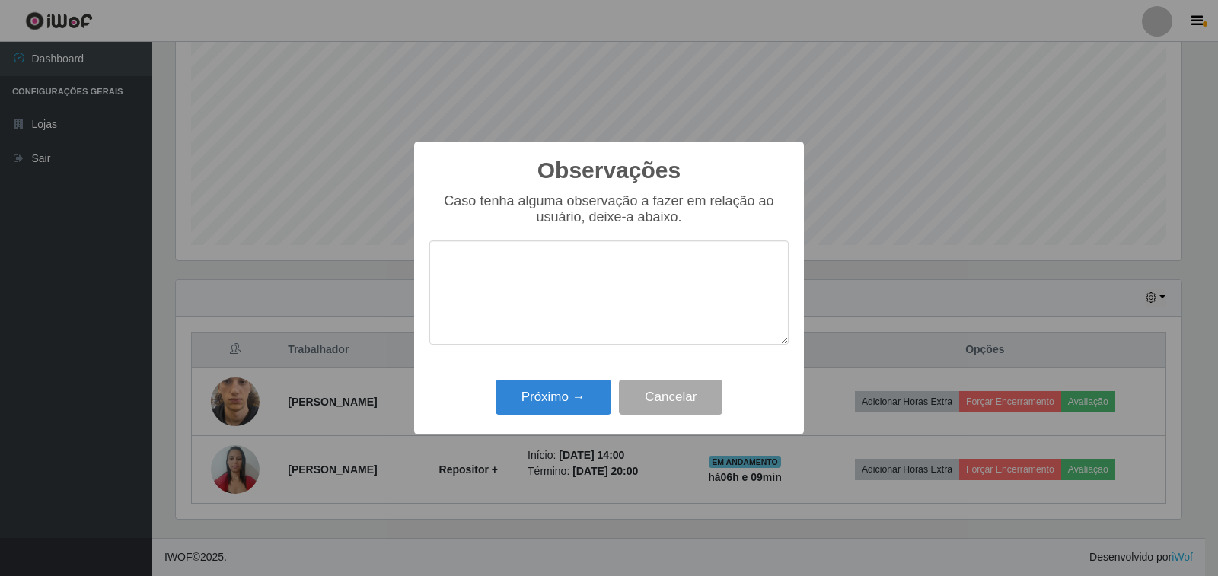
click at [534, 274] on textarea at bounding box center [608, 293] width 359 height 104
type textarea "BOM TRABALHO"
click at [529, 410] on button "Próximo →" at bounding box center [554, 398] width 116 height 36
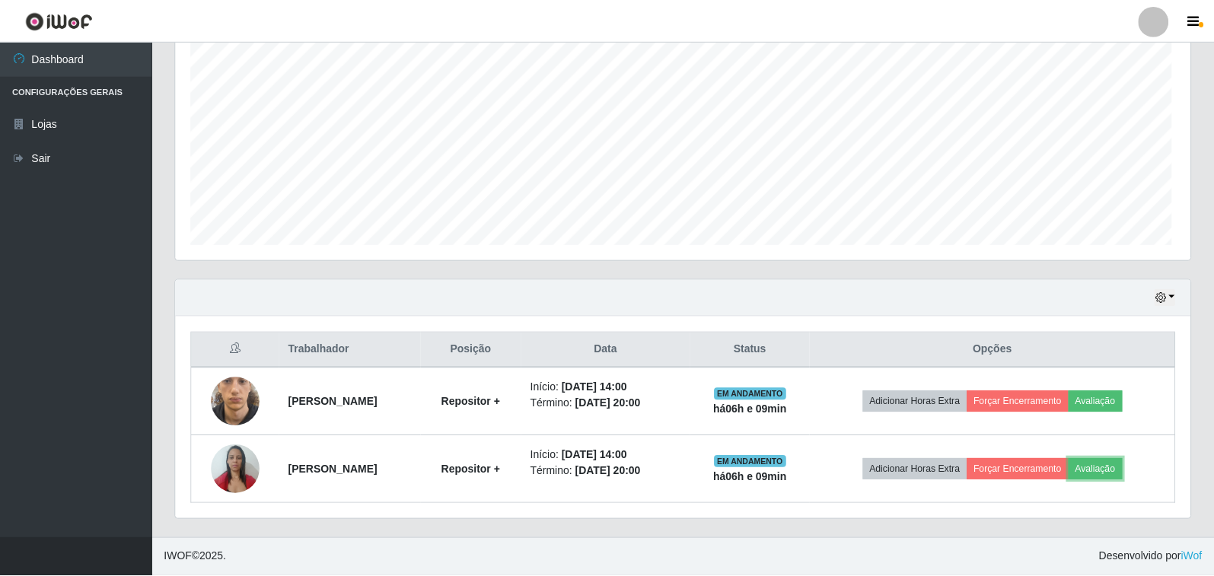
scroll to position [316, 1015]
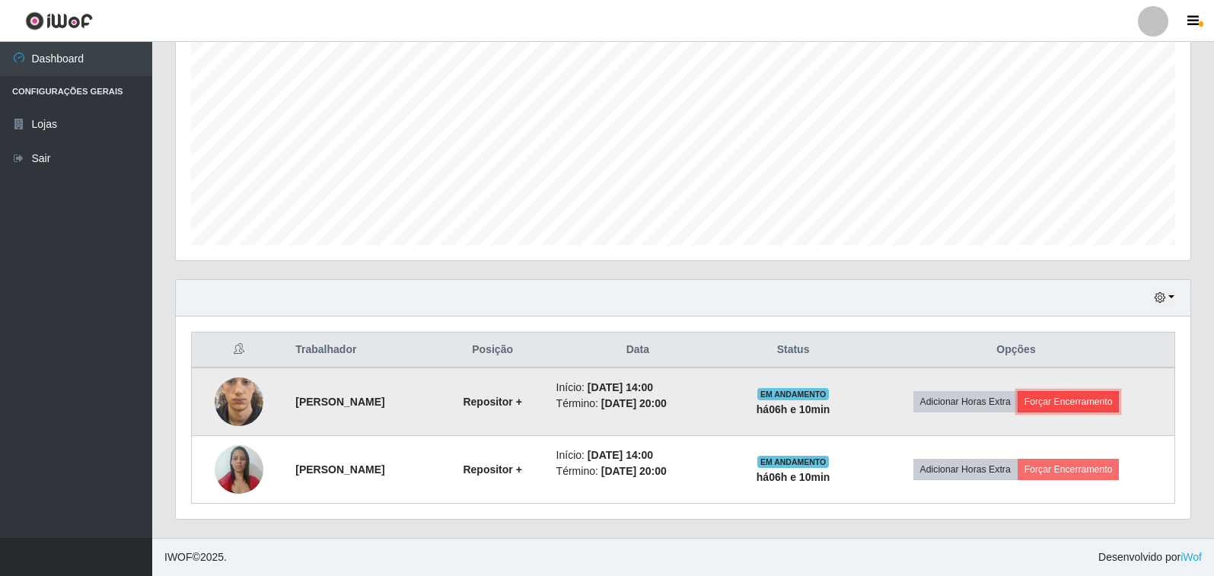
click at [1117, 405] on button "Forçar Encerramento" at bounding box center [1069, 401] width 102 height 21
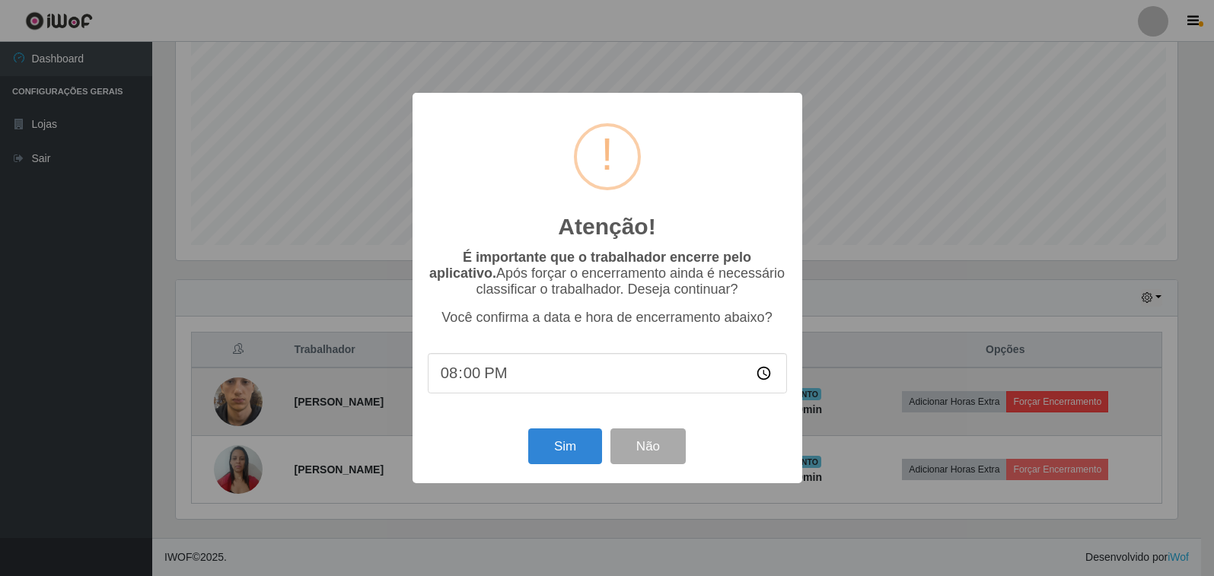
scroll to position [316, 1006]
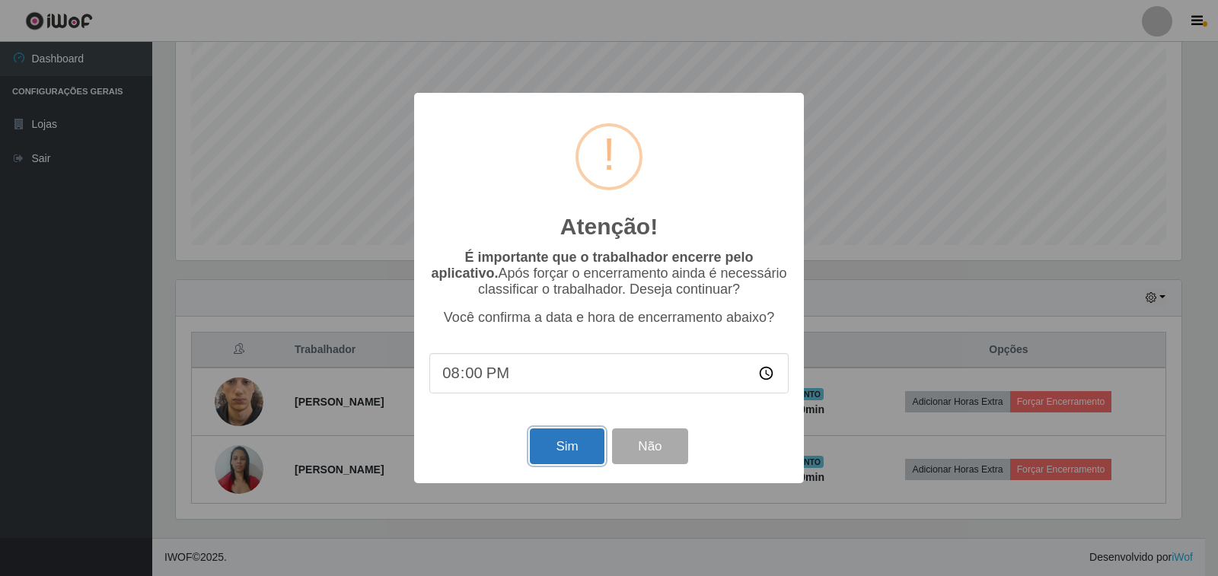
click at [553, 464] on button "Sim" at bounding box center [567, 447] width 74 height 36
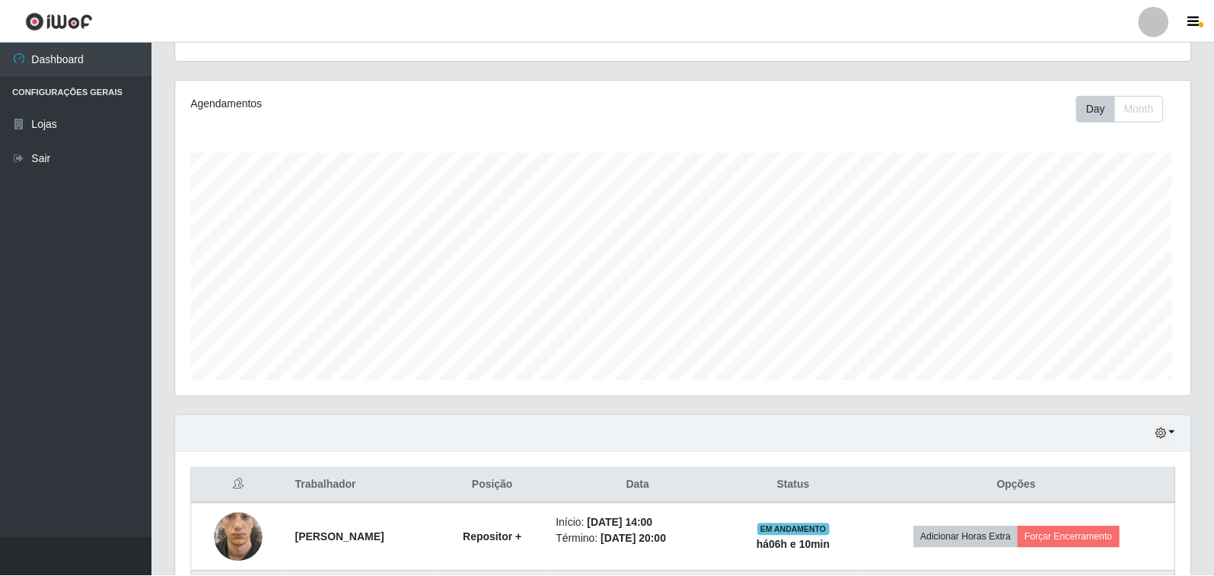
scroll to position [0, 0]
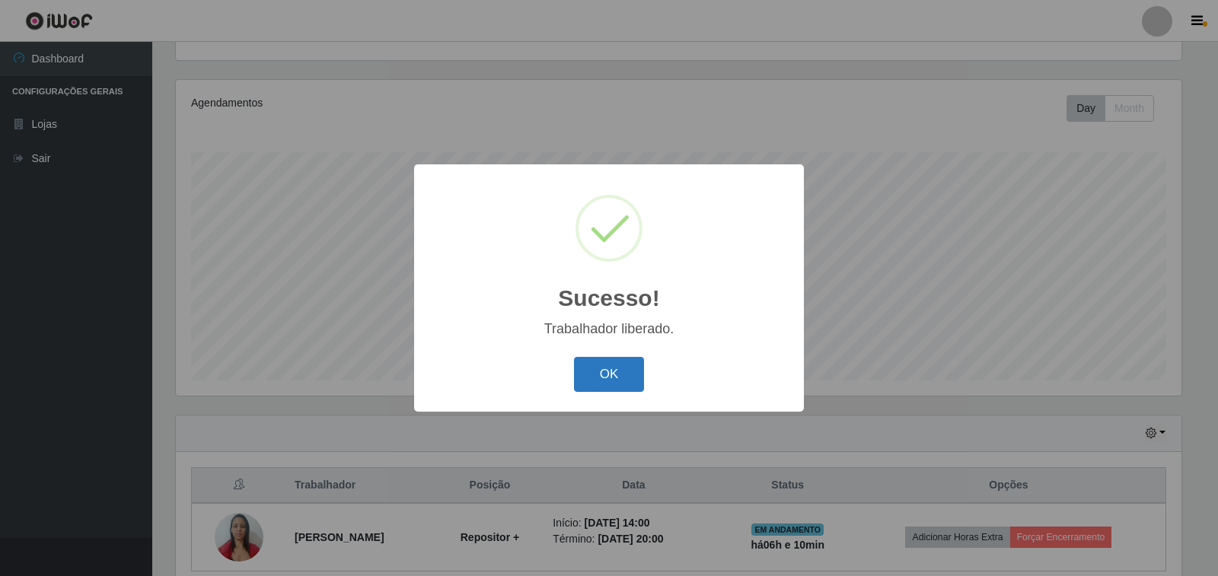
click at [621, 373] on button "OK" at bounding box center [609, 375] width 71 height 36
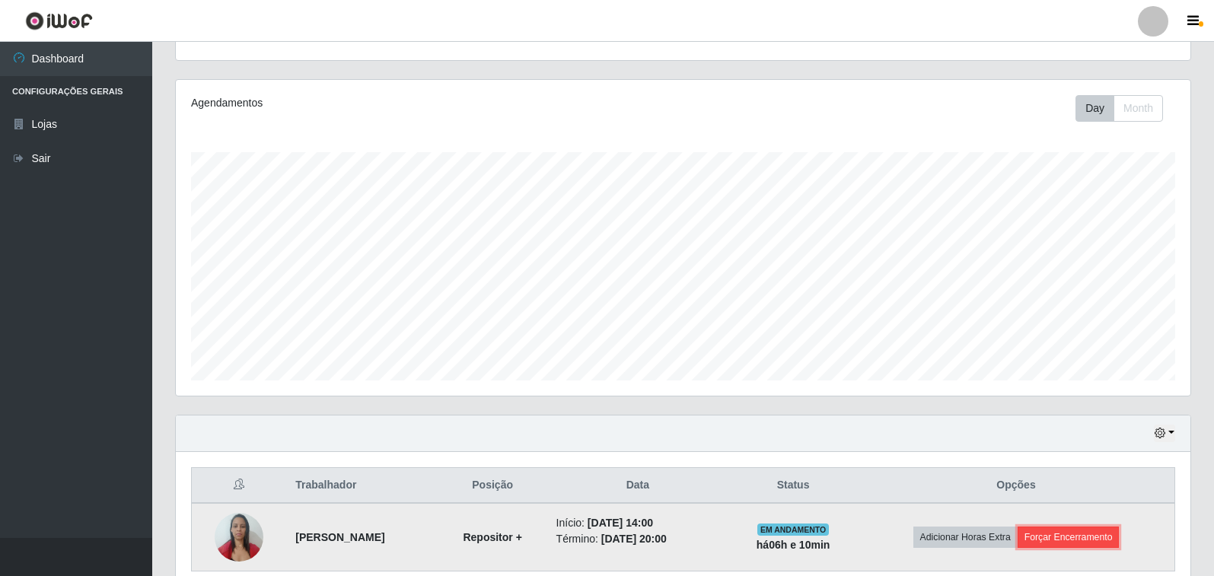
click at [1085, 540] on button "Forçar Encerramento" at bounding box center [1069, 537] width 102 height 21
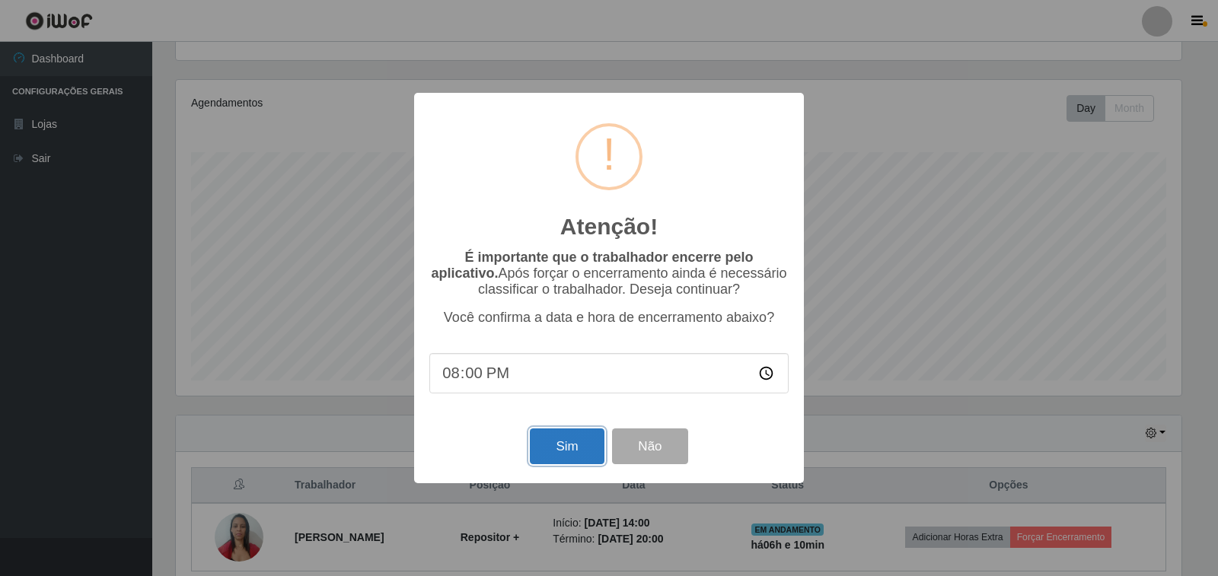
click at [569, 448] on button "Sim" at bounding box center [567, 447] width 74 height 36
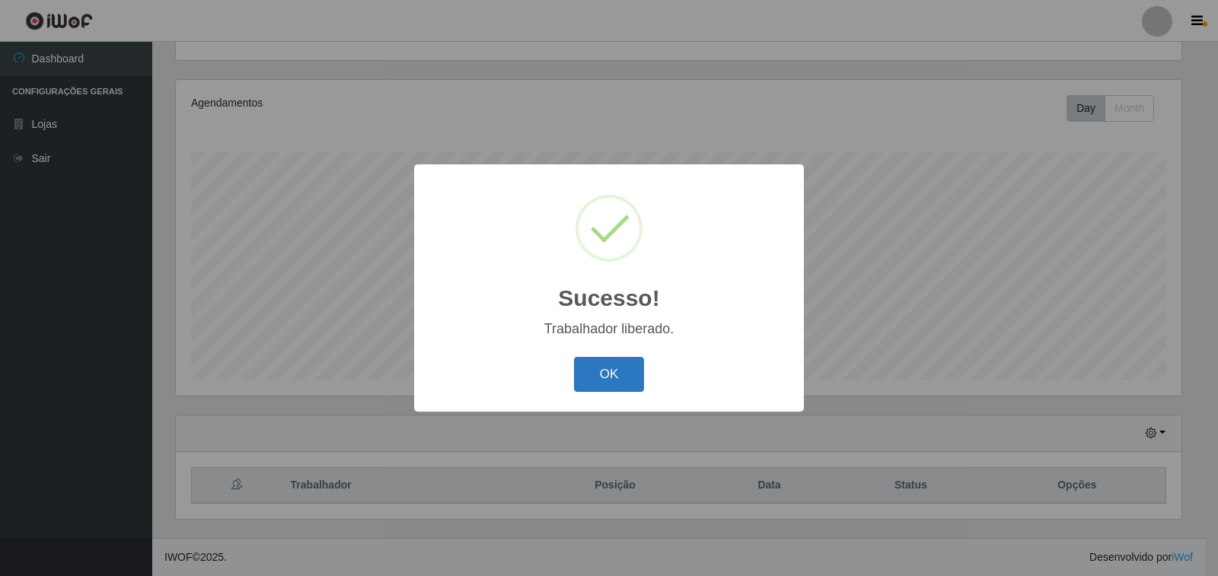
click at [609, 378] on button "OK" at bounding box center [609, 375] width 71 height 36
